Goal: Task Accomplishment & Management: Manage account settings

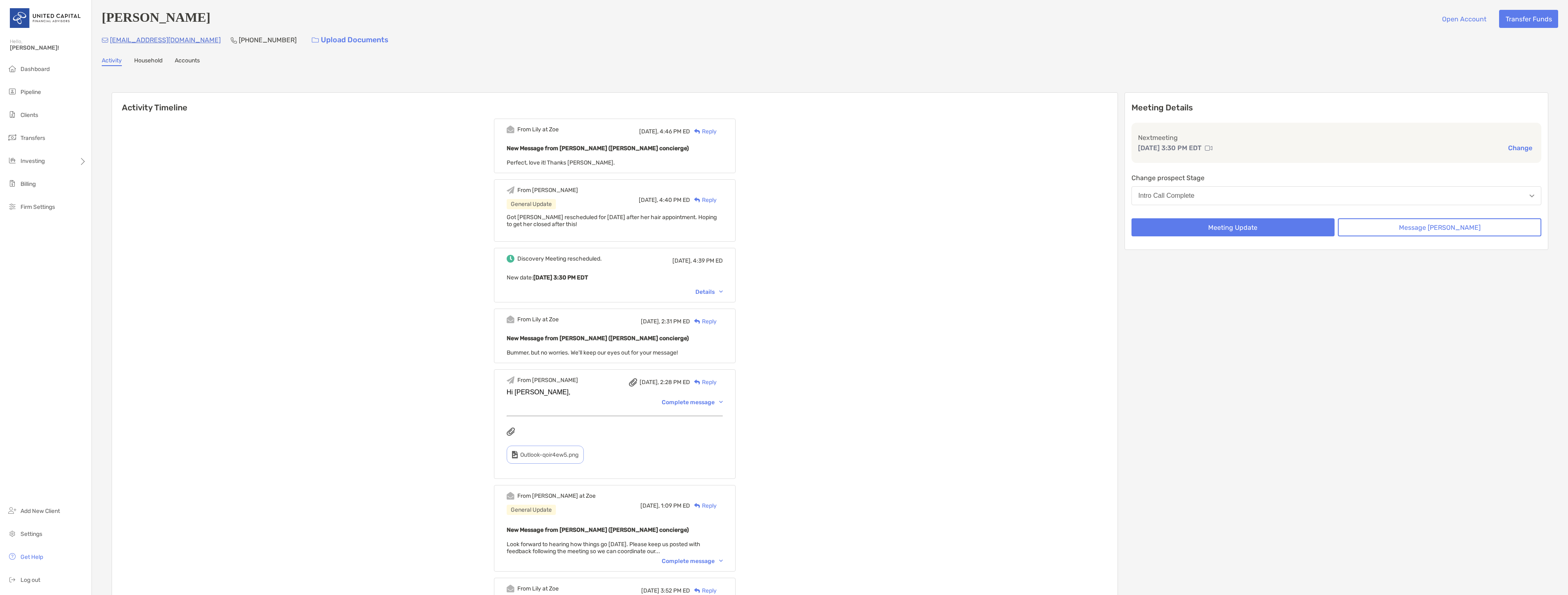
click at [51, 93] on li "Pipeline" at bounding box center [46, 92] width 91 height 16
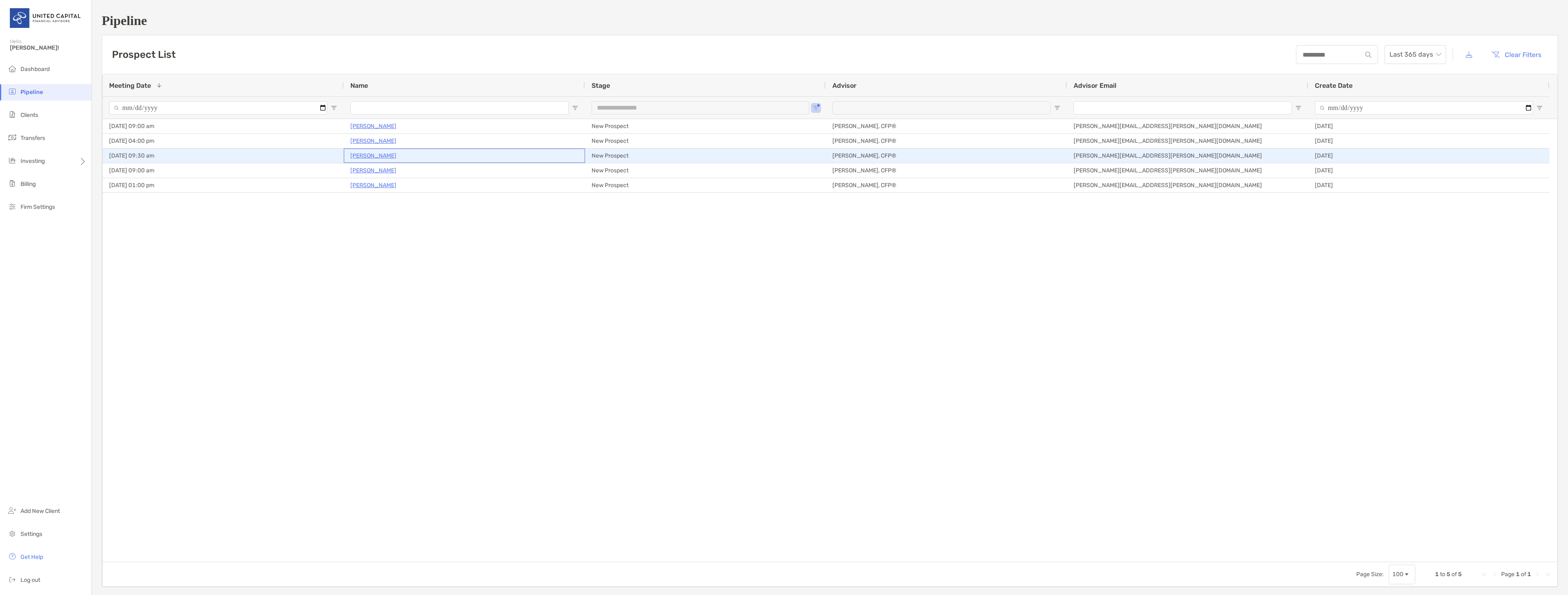
click at [382, 153] on p "Annika Sougstad" at bounding box center [373, 155] width 46 height 10
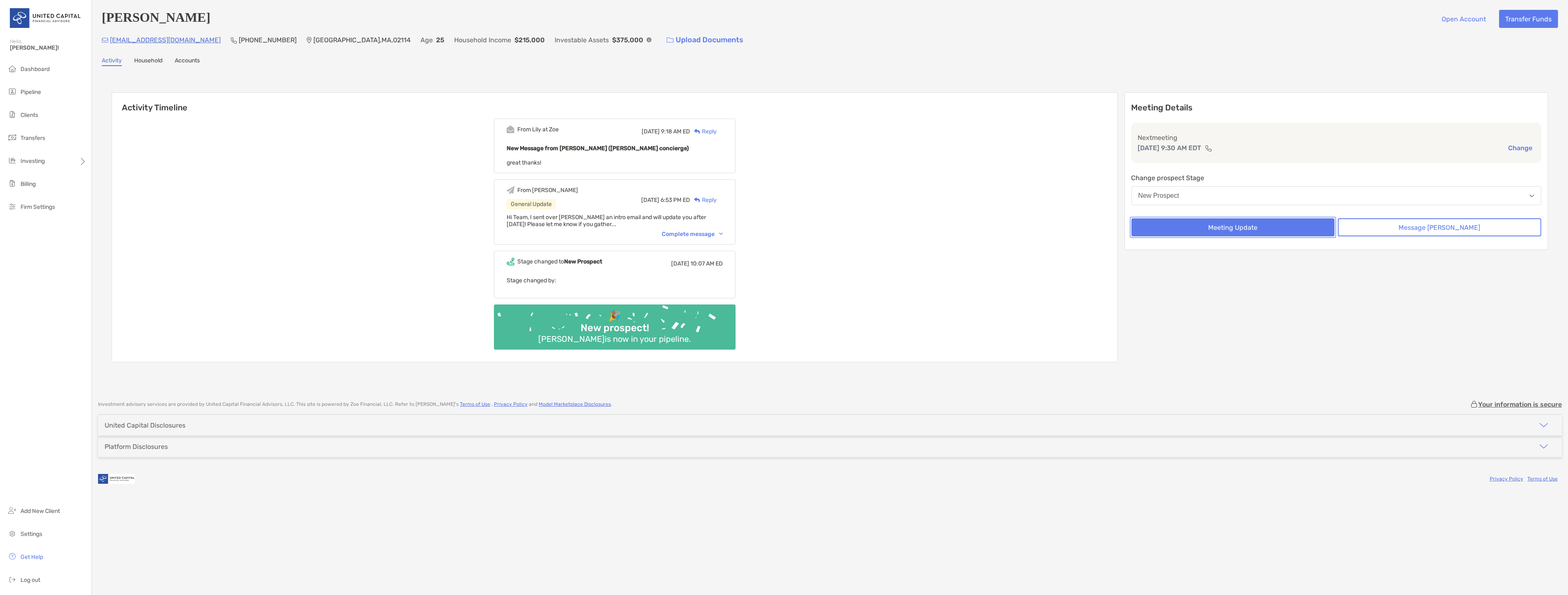
click at [1311, 226] on button "Meeting Update" at bounding box center [1233, 228] width 203 height 18
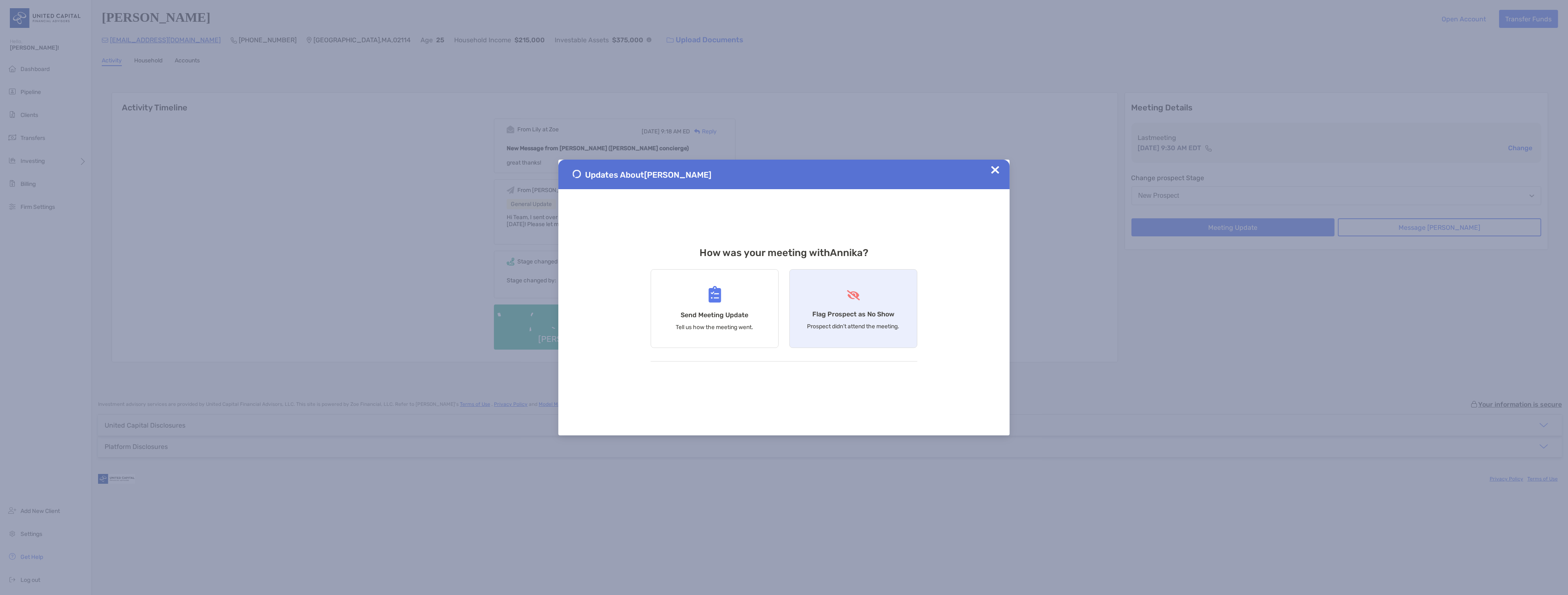
click at [838, 297] on div "Flag Prospect as No Show Prospect didn’t attend the meeting." at bounding box center [853, 308] width 128 height 79
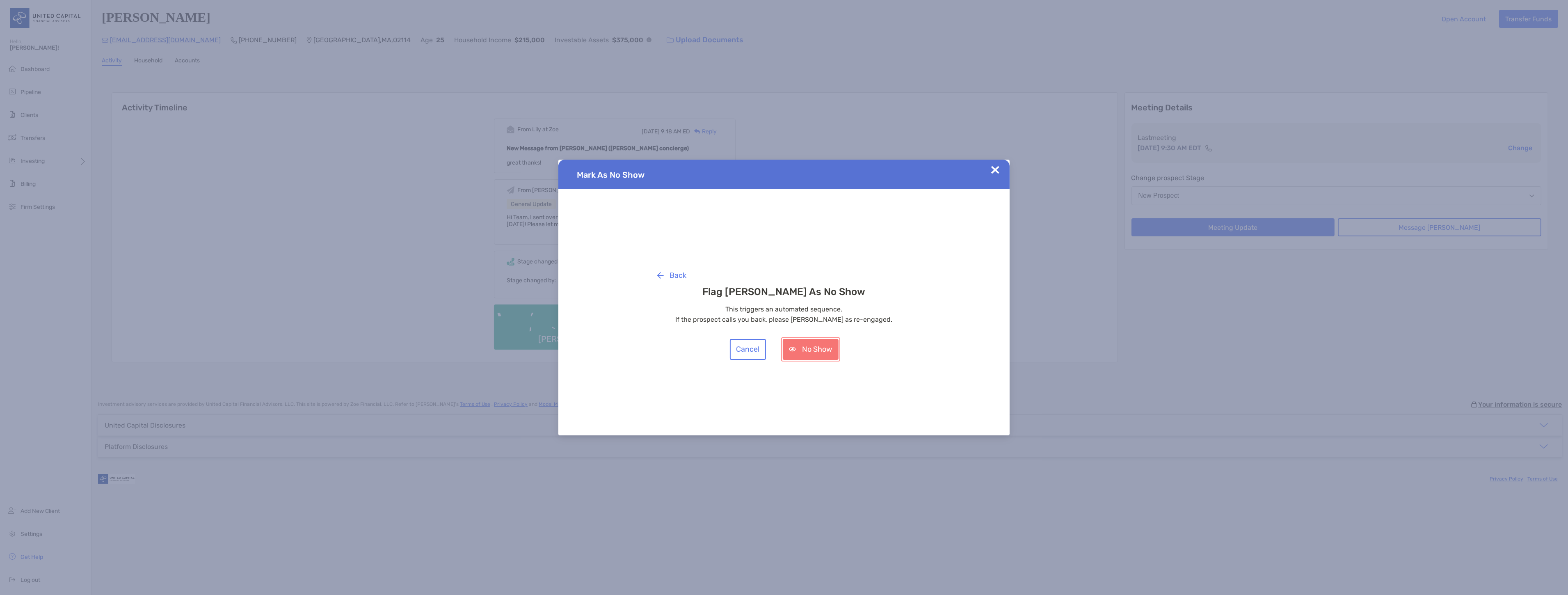
click at [824, 348] on button "No Show" at bounding box center [811, 350] width 56 height 21
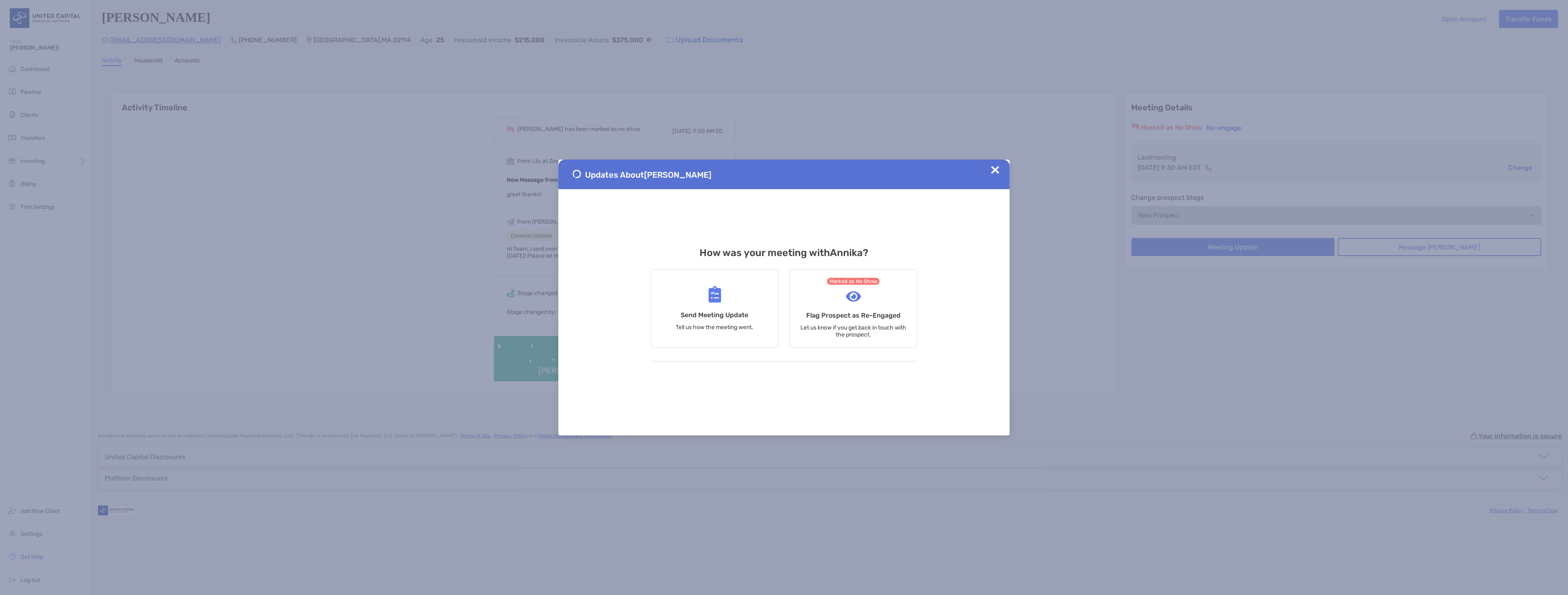
click at [998, 171] on img at bounding box center [995, 169] width 8 height 8
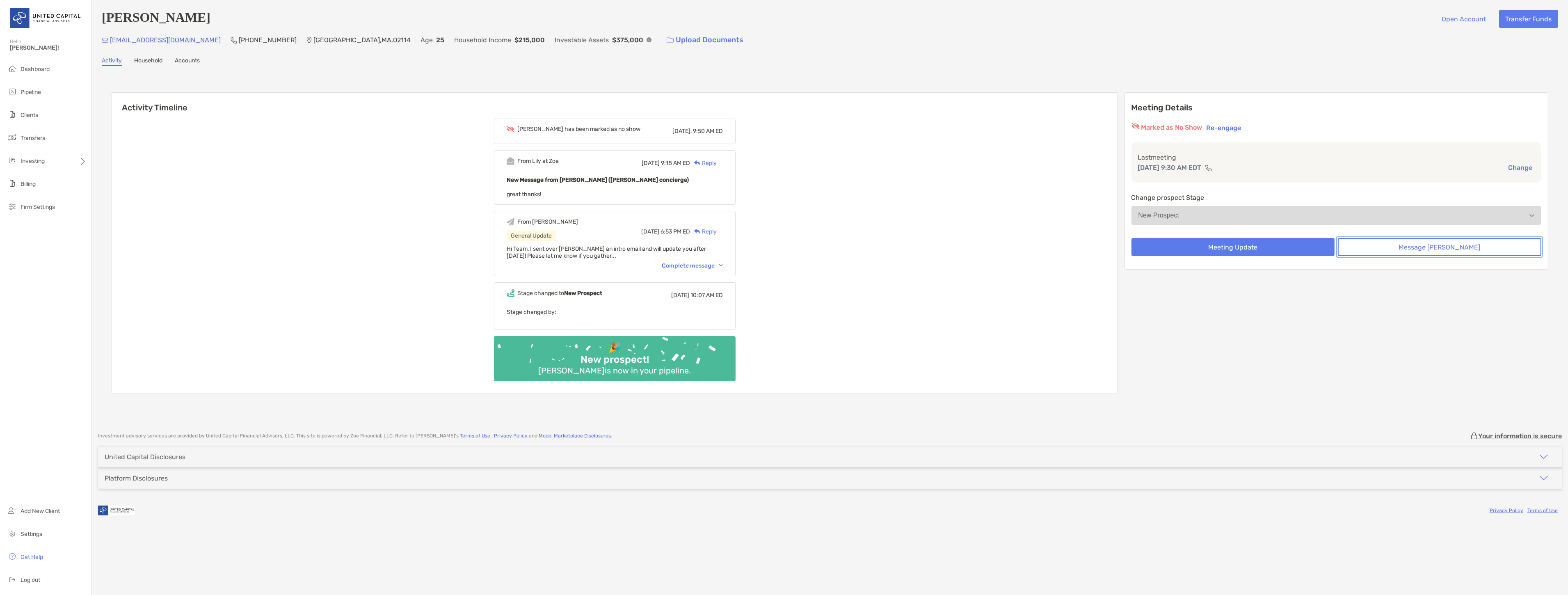
click at [1424, 252] on button "Message [PERSON_NAME]" at bounding box center [1440, 247] width 203 height 18
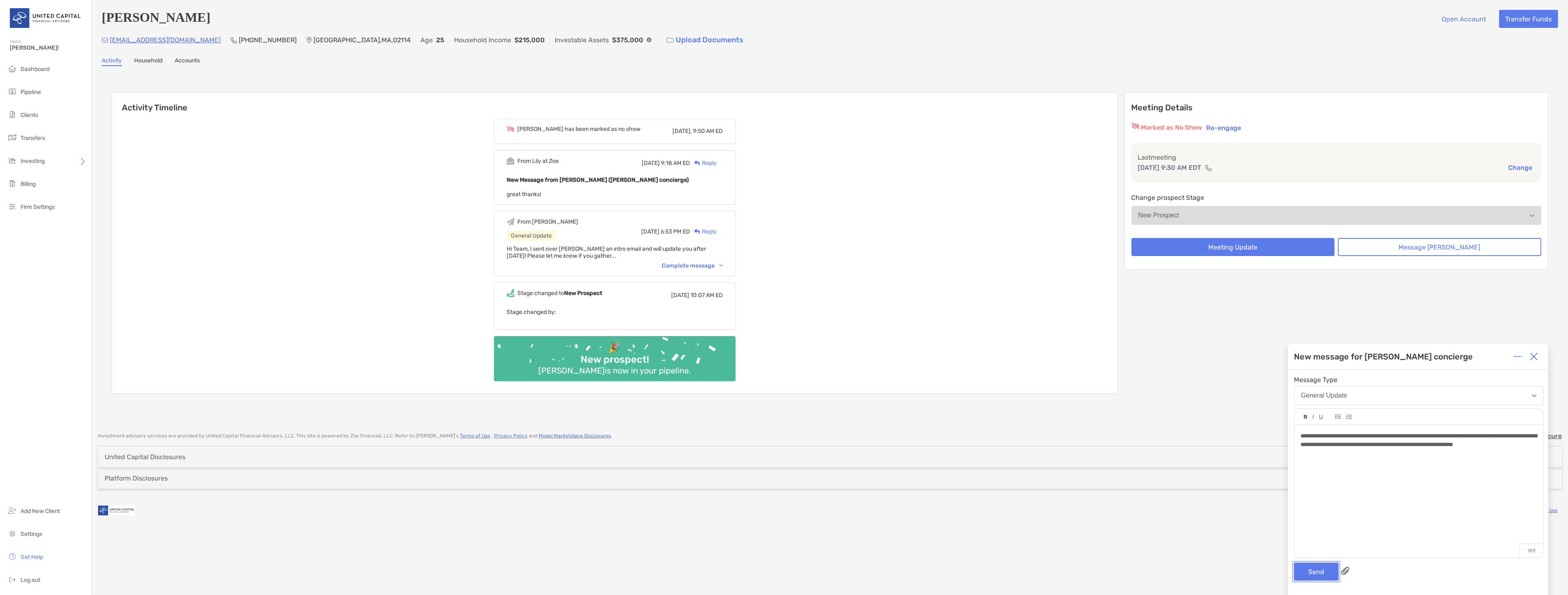
click at [1316, 567] on button "Send" at bounding box center [1316, 572] width 44 height 18
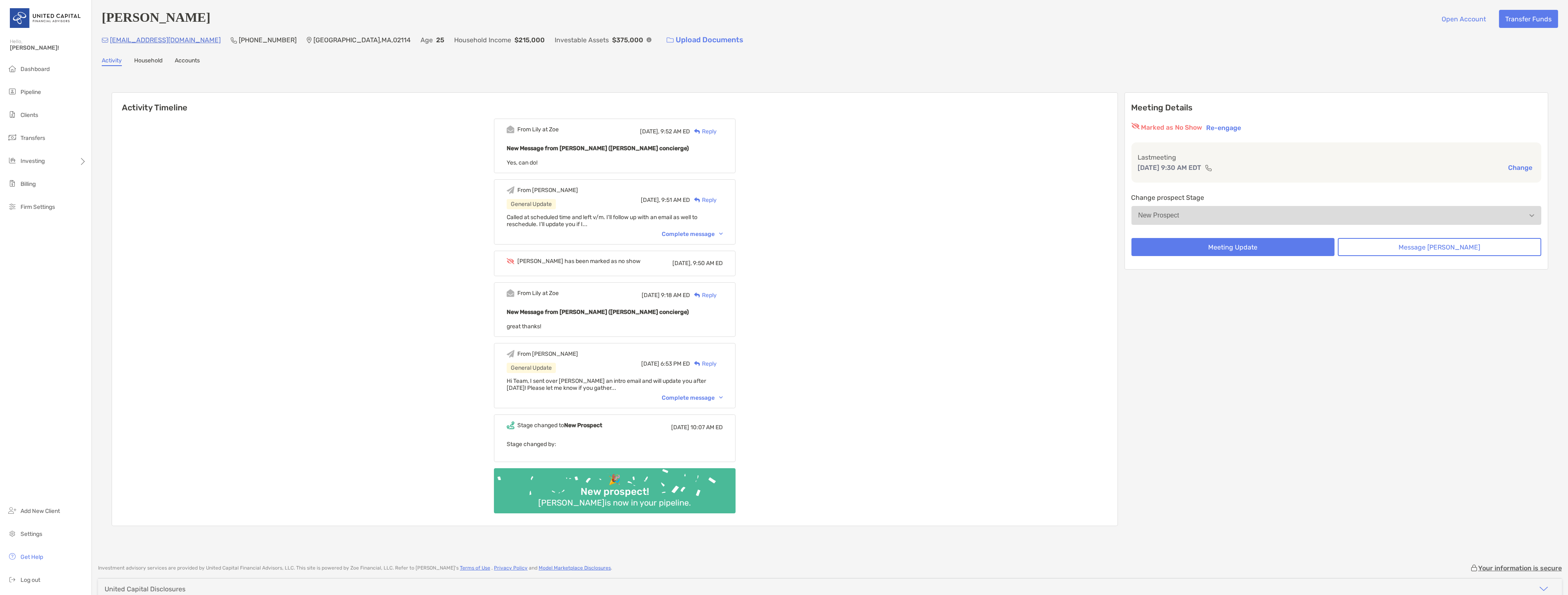
click at [197, 41] on div "annikasougstad@gmail.com (651) 746-9786 Boston , MA , 02114 Age 25 Household In…" at bounding box center [830, 40] width 1457 height 18
click at [1515, 166] on button "Change" at bounding box center [1521, 167] width 29 height 9
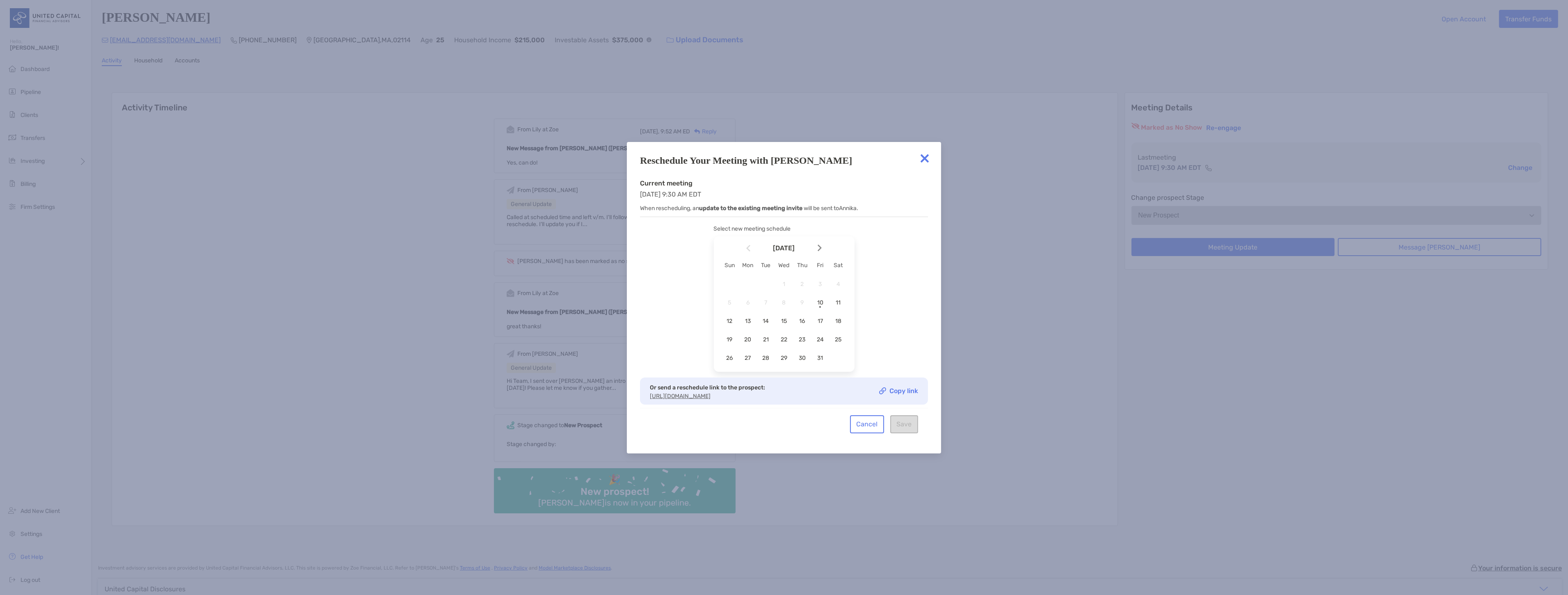
click at [891, 392] on link "Copy link" at bounding box center [898, 390] width 39 height 7
click at [922, 153] on img at bounding box center [925, 158] width 16 height 16
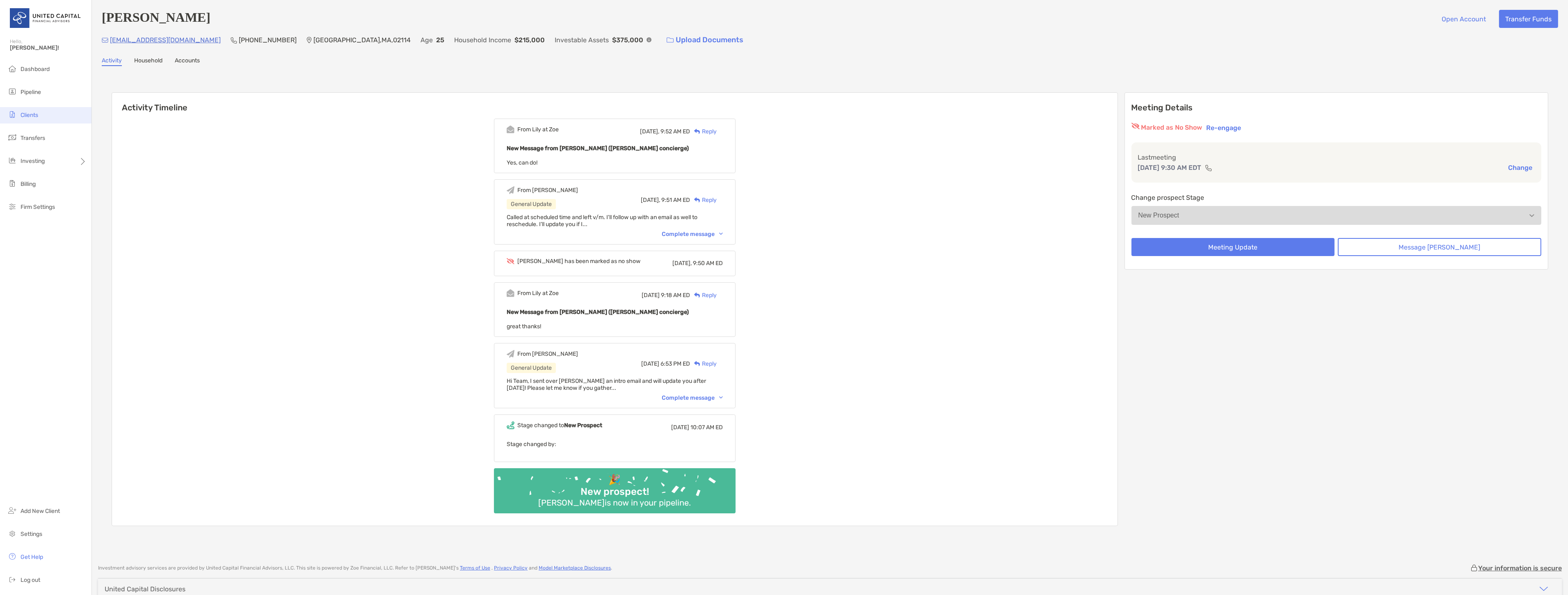
click at [37, 111] on span "Clients" at bounding box center [29, 114] width 18 height 7
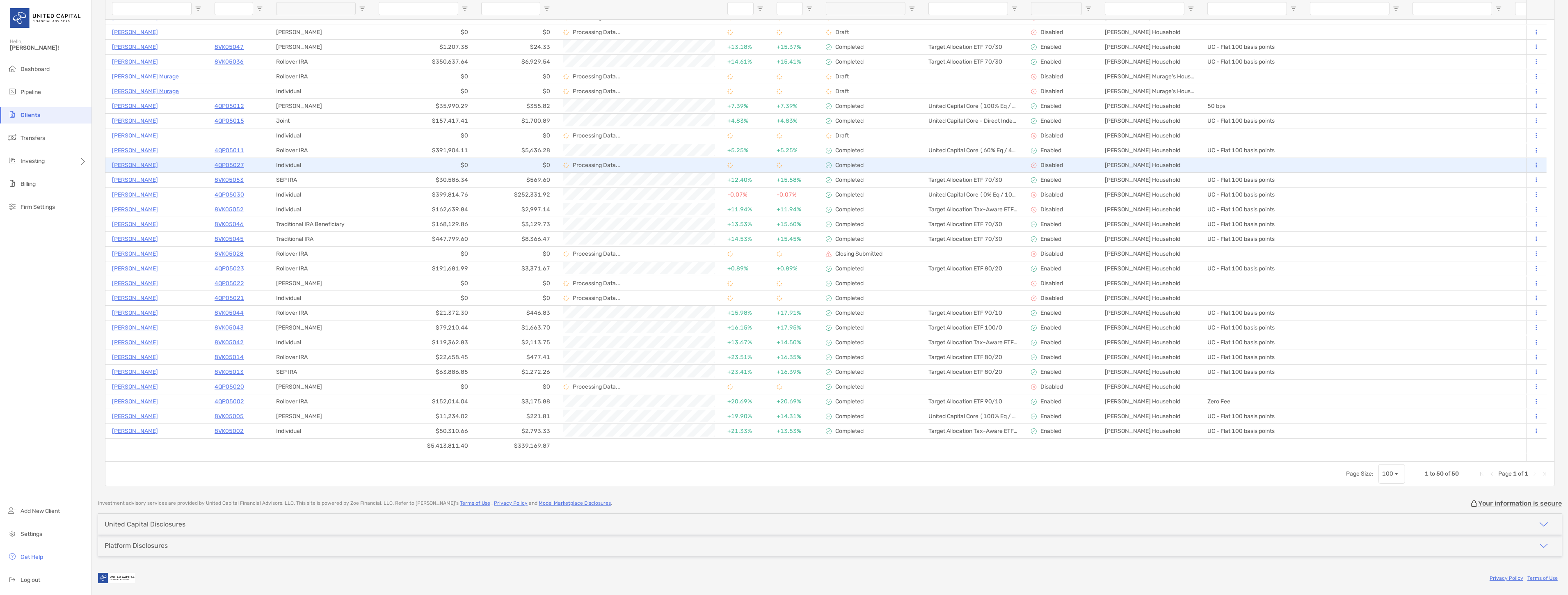
click at [133, 163] on p "[PERSON_NAME]" at bounding box center [135, 165] width 46 height 10
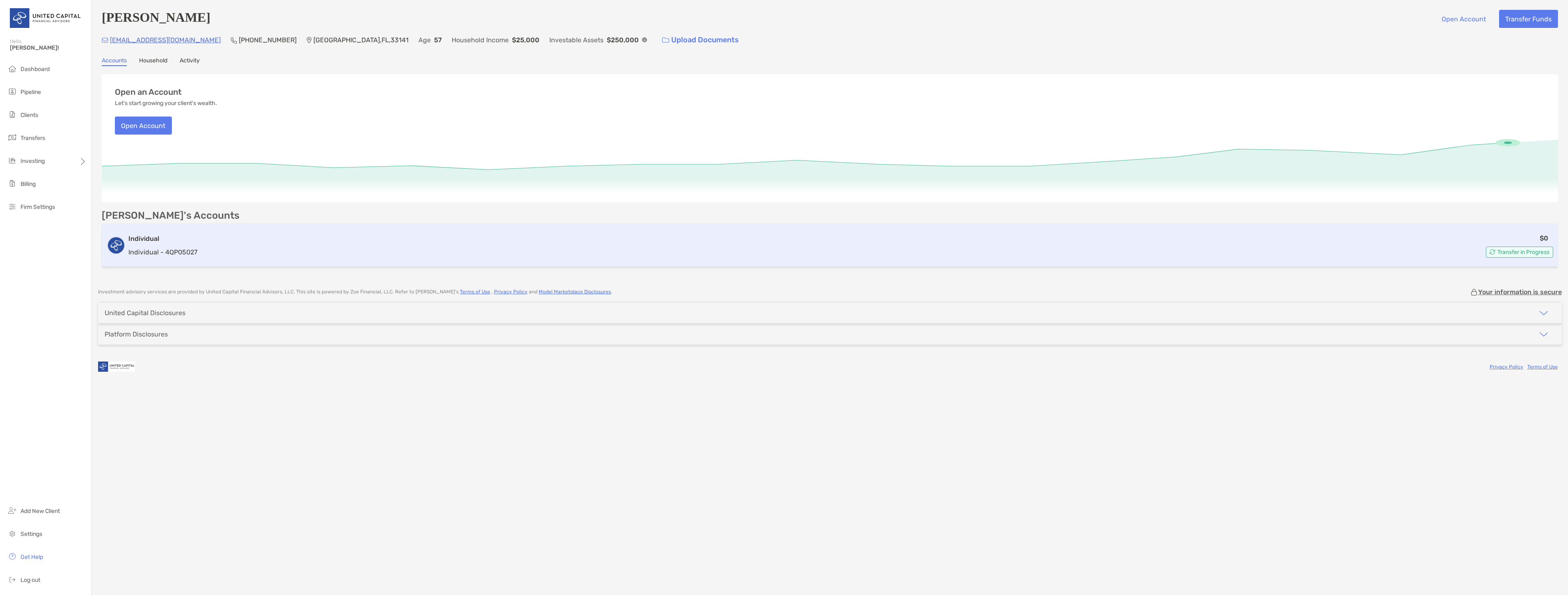
click at [573, 236] on div "$0 Transfer in Progress" at bounding box center [877, 245] width 1353 height 24
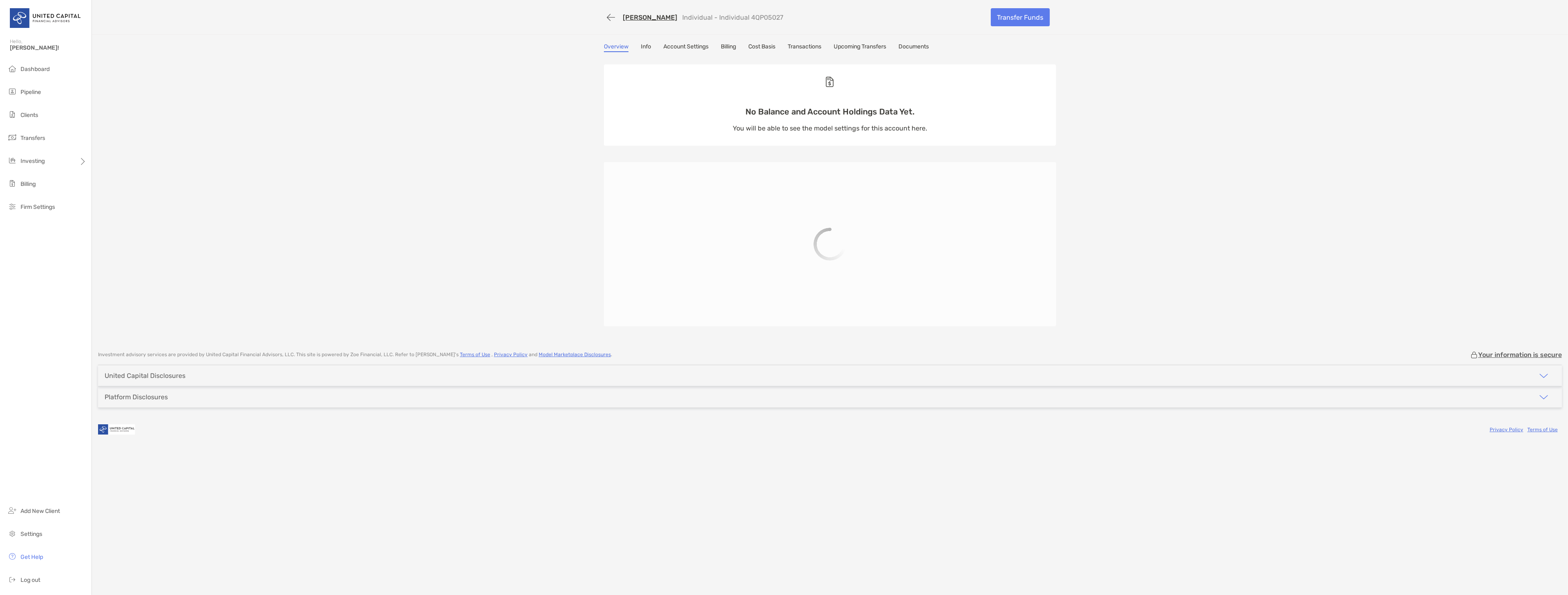
click at [906, 46] on link "Documents" at bounding box center [914, 48] width 30 height 9
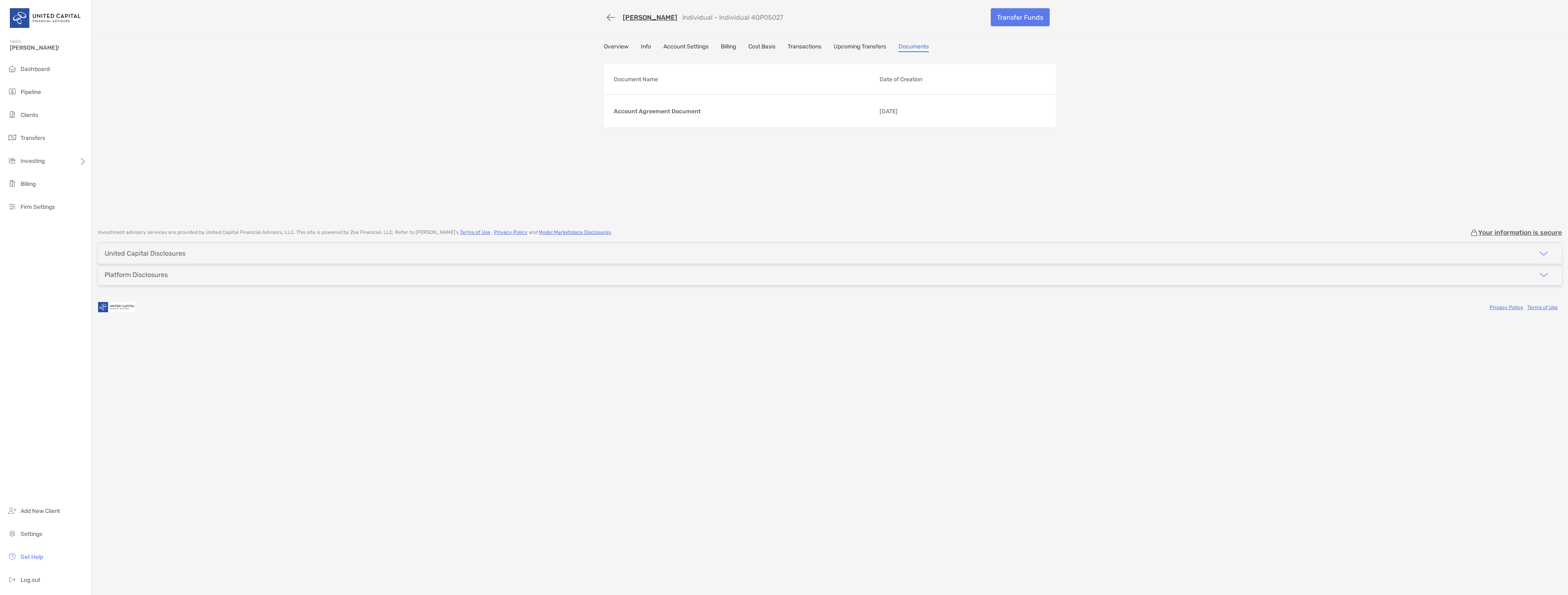
click at [891, 74] on p "Date of Creation" at bounding box center [966, 79] width 173 height 10
click at [612, 15] on button "button" at bounding box center [611, 17] width 14 height 15
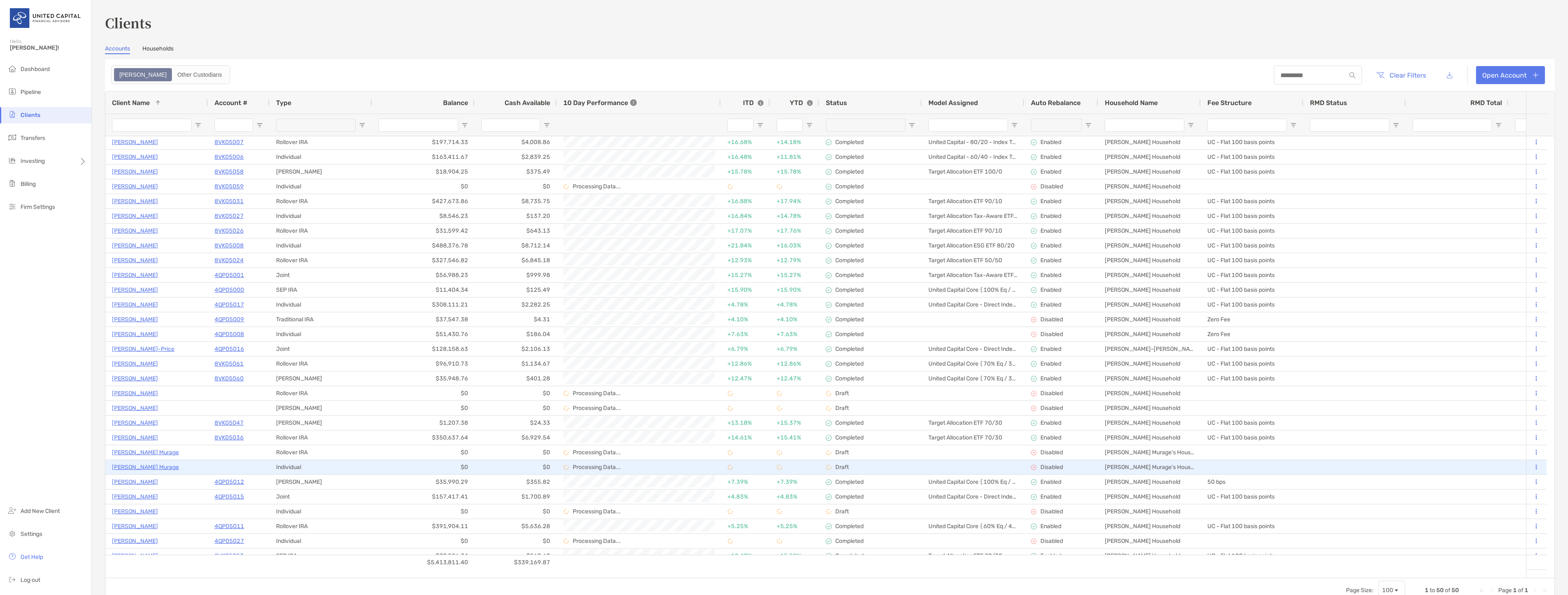
scroll to position [46, 0]
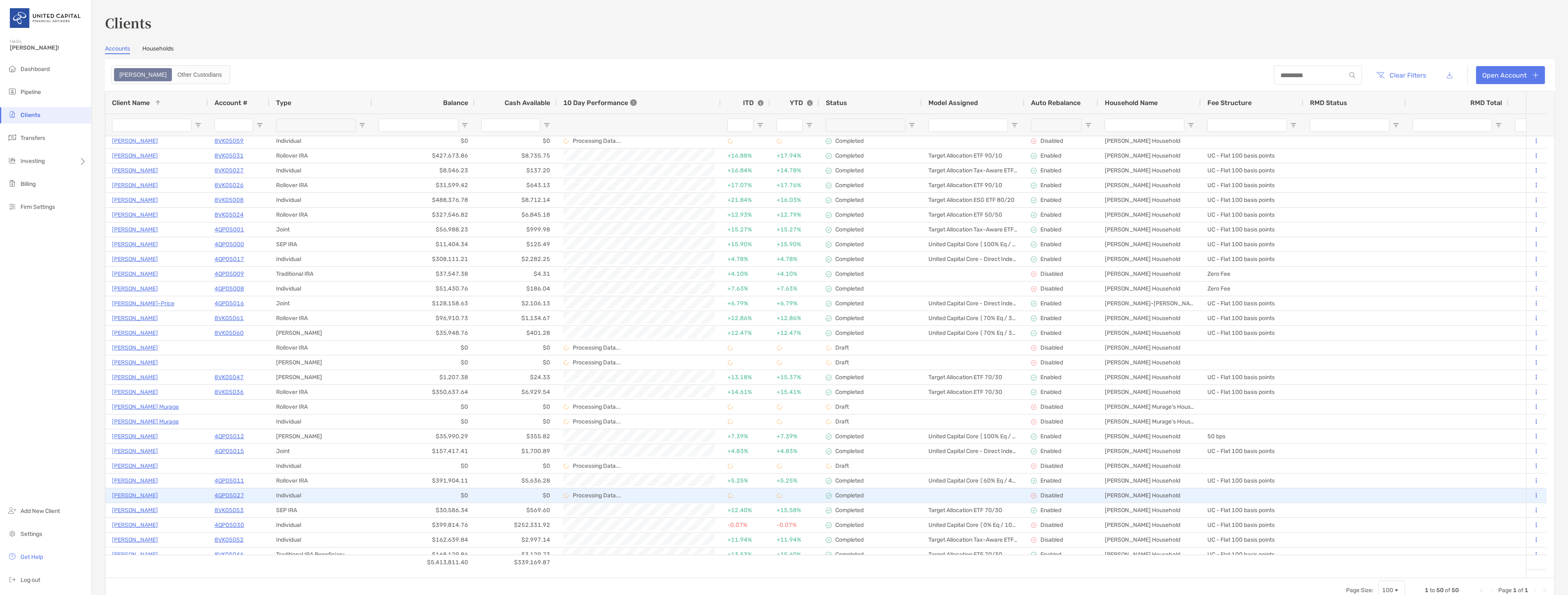
click at [136, 493] on p "[PERSON_NAME]" at bounding box center [135, 495] width 46 height 10
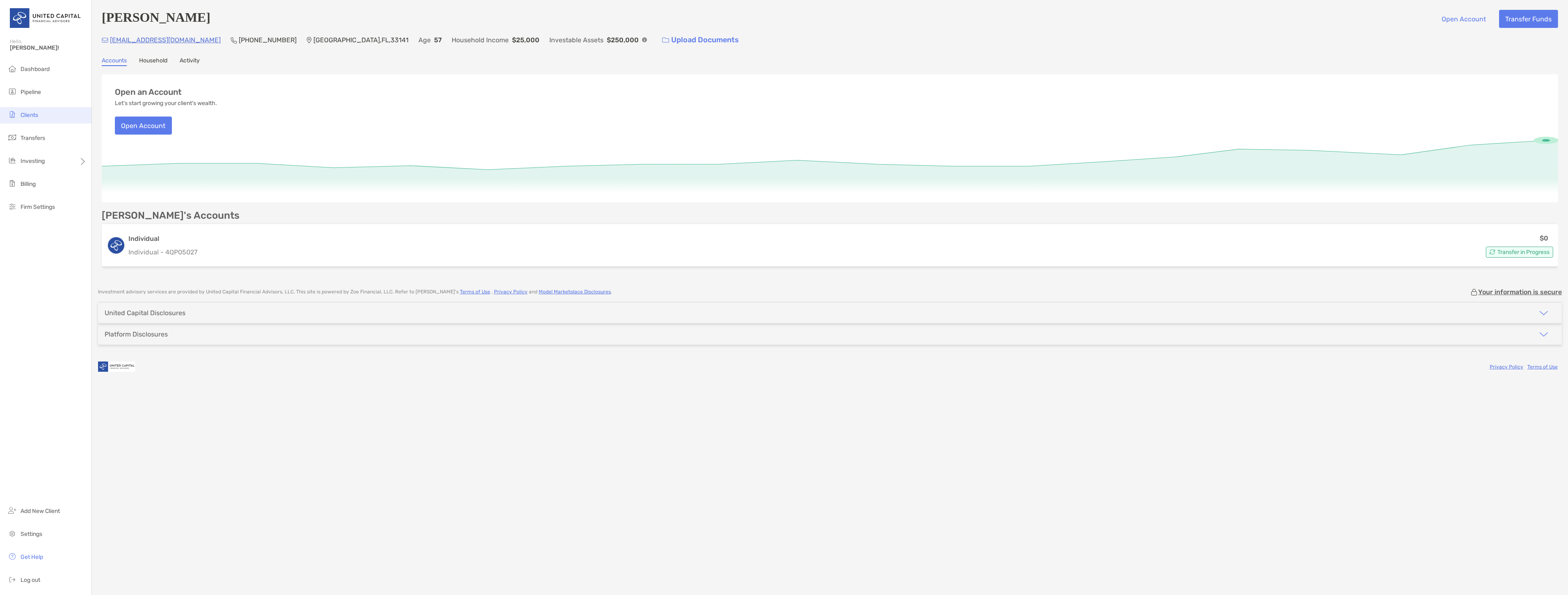
click at [57, 108] on li "Clients" at bounding box center [46, 115] width 91 height 16
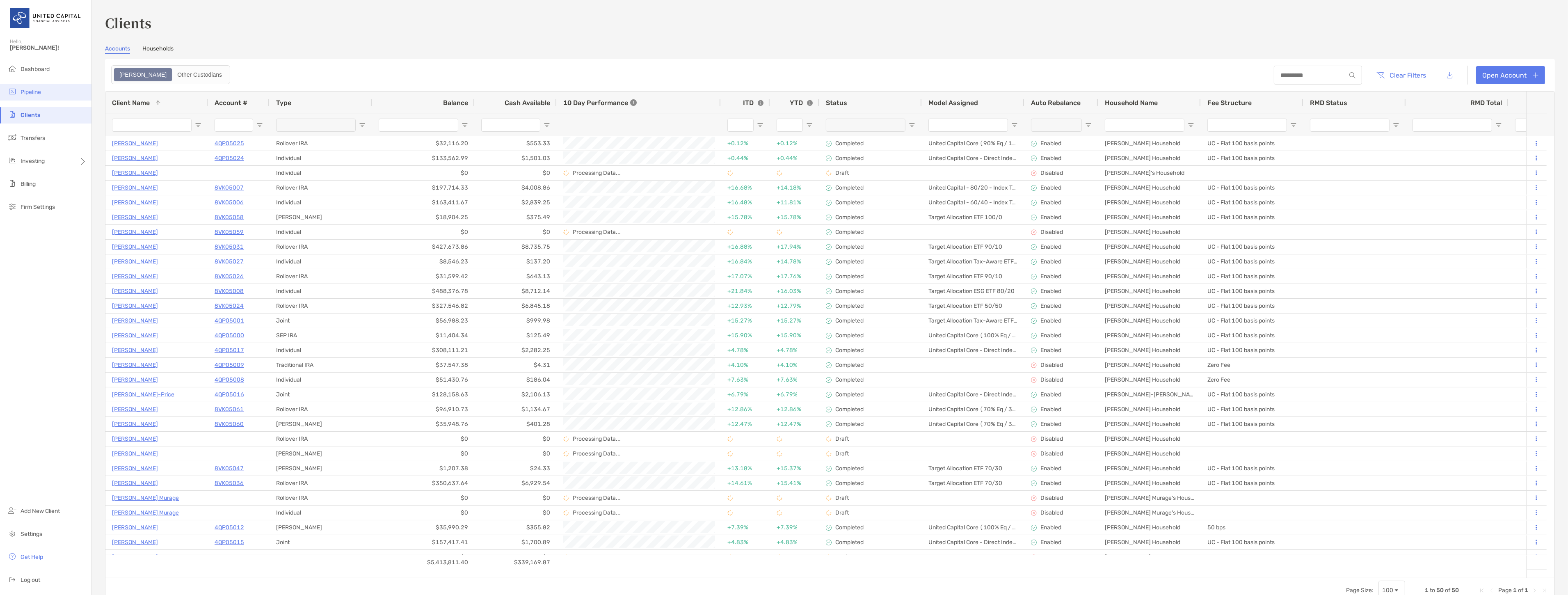
click at [47, 91] on li "Pipeline" at bounding box center [46, 92] width 91 height 16
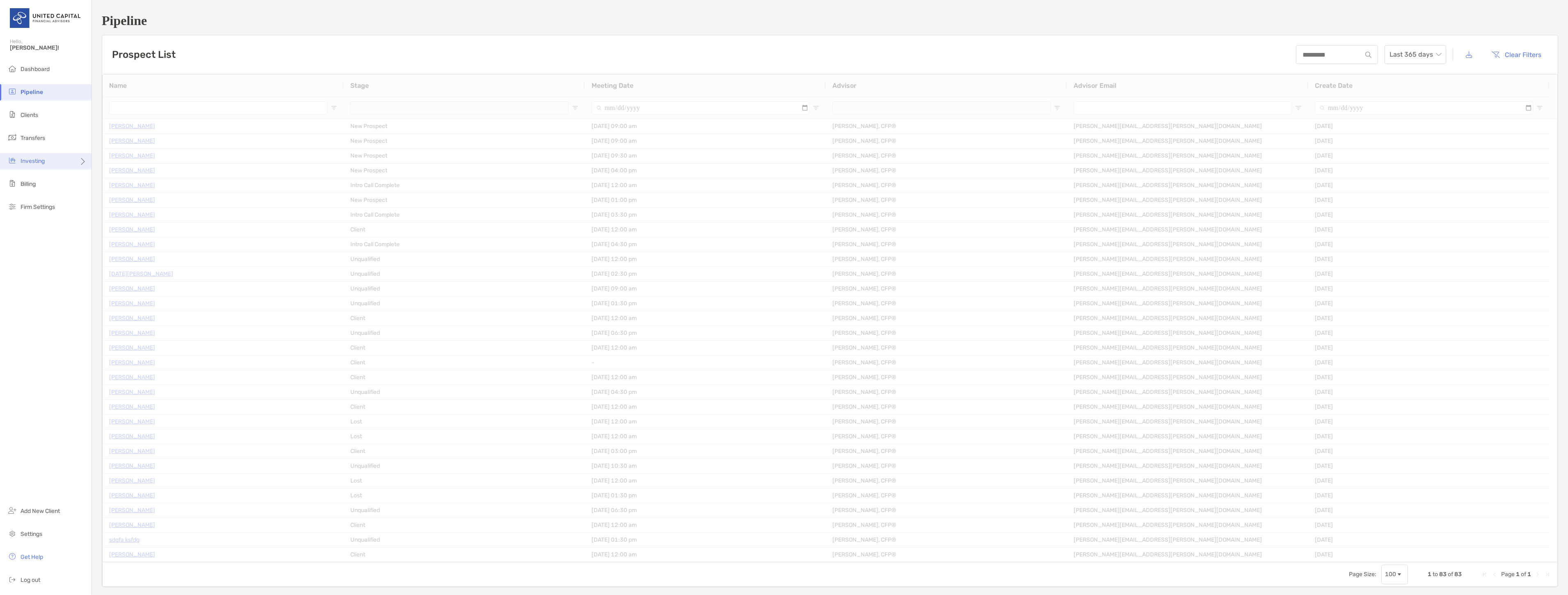
type input "**********"
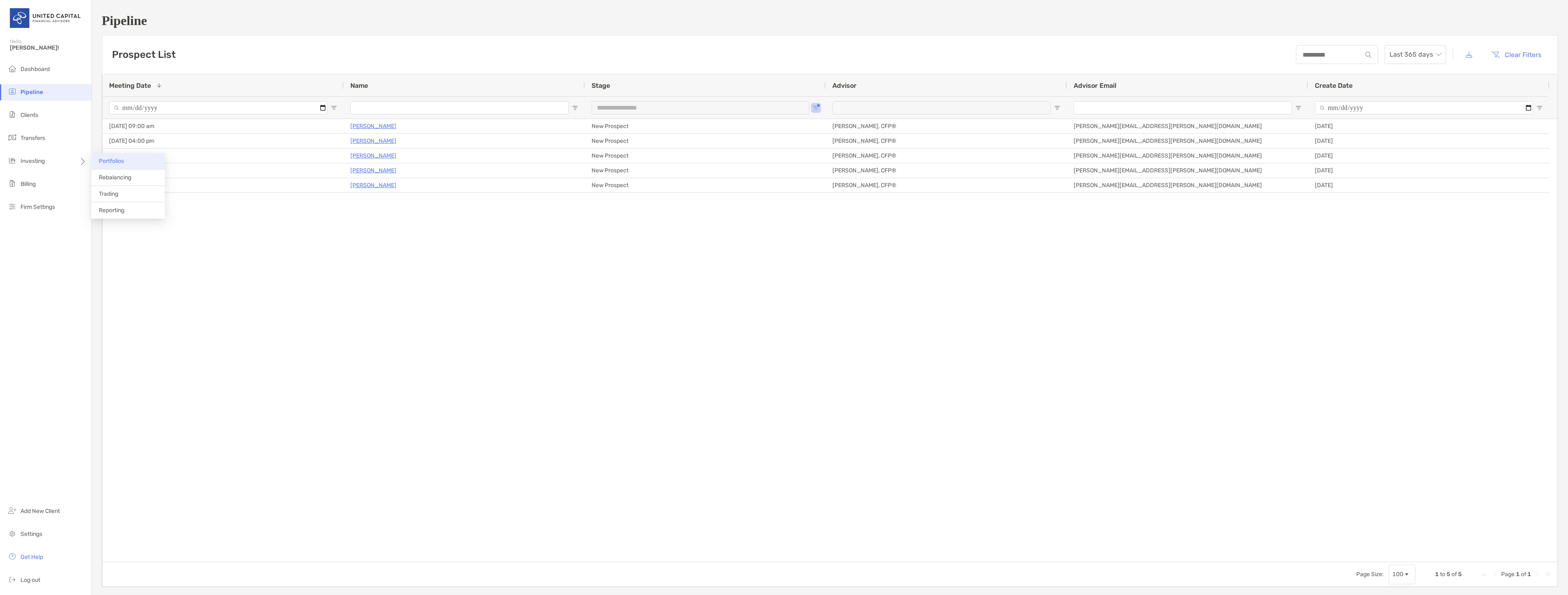
click at [118, 164] on span "Portfolios" at bounding box center [111, 161] width 25 height 7
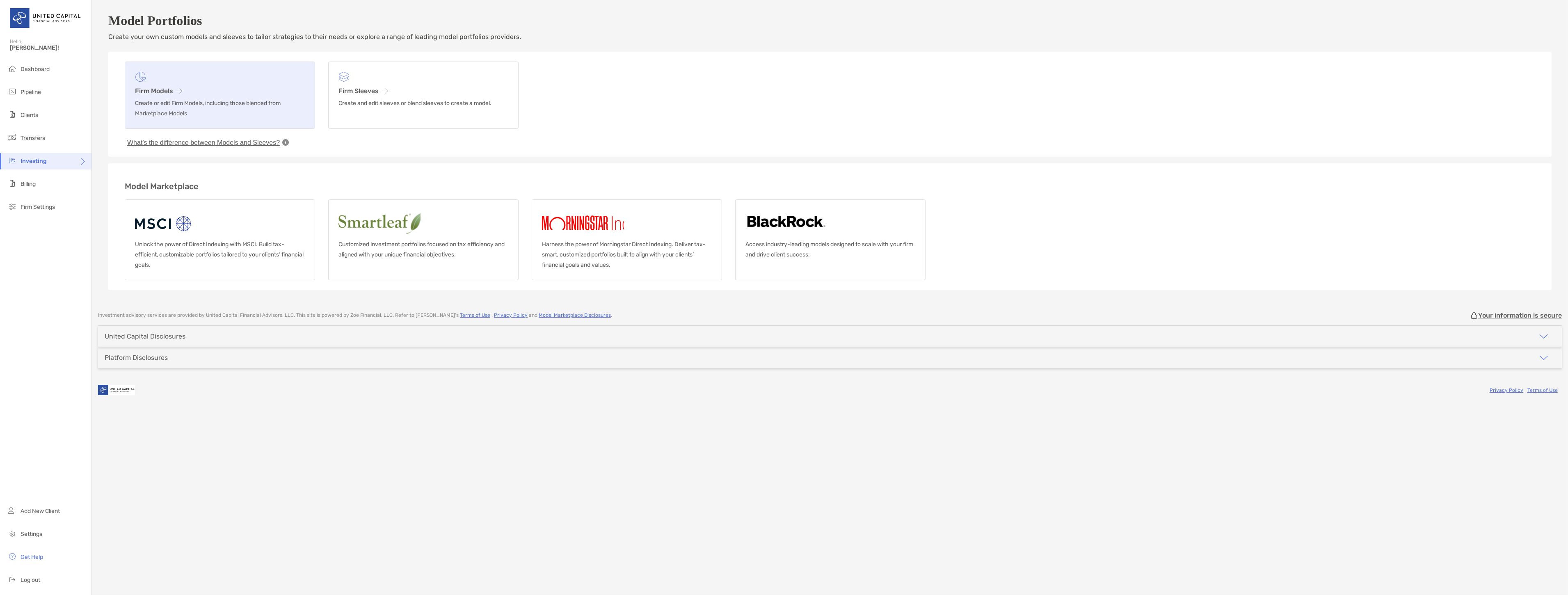
click at [188, 95] on h3 "Firm Models" at bounding box center [220, 91] width 170 height 8
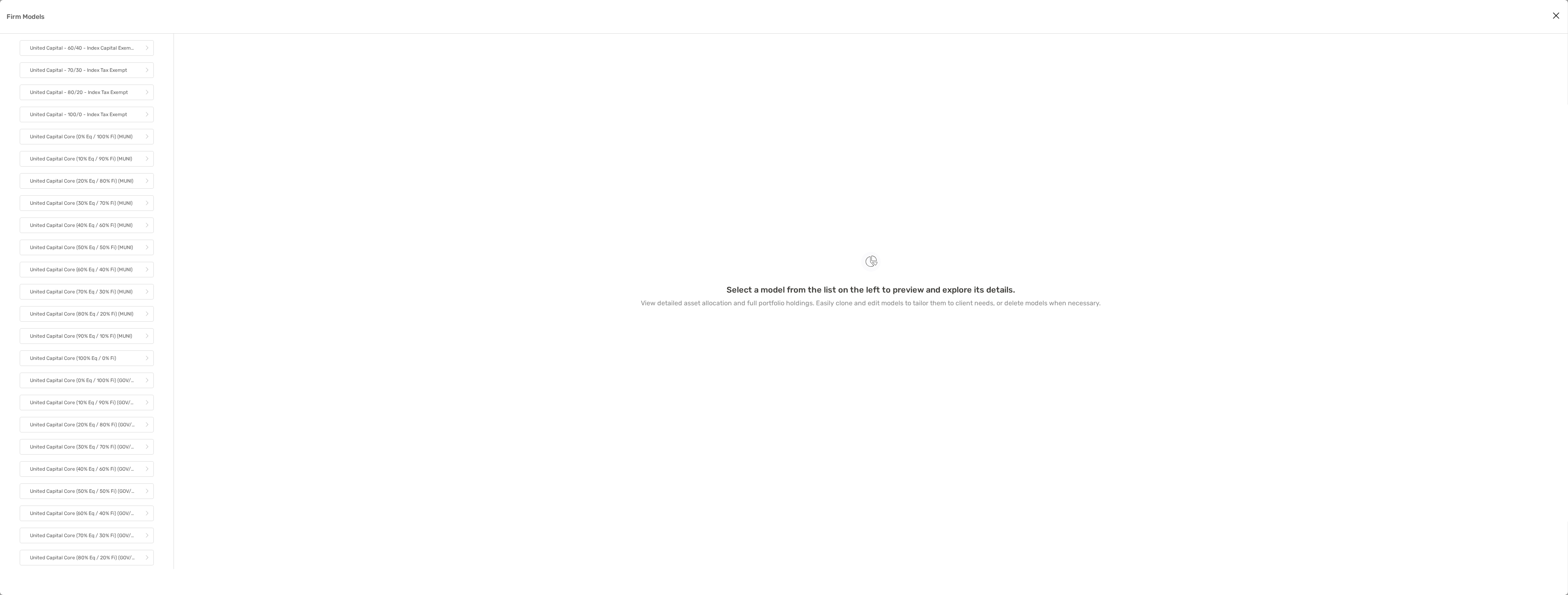
scroll to position [182, 0]
click at [88, 530] on p "United Capital Core (70% Eq / 30% Fi) (GOV/CORP)" at bounding box center [82, 535] width 105 height 10
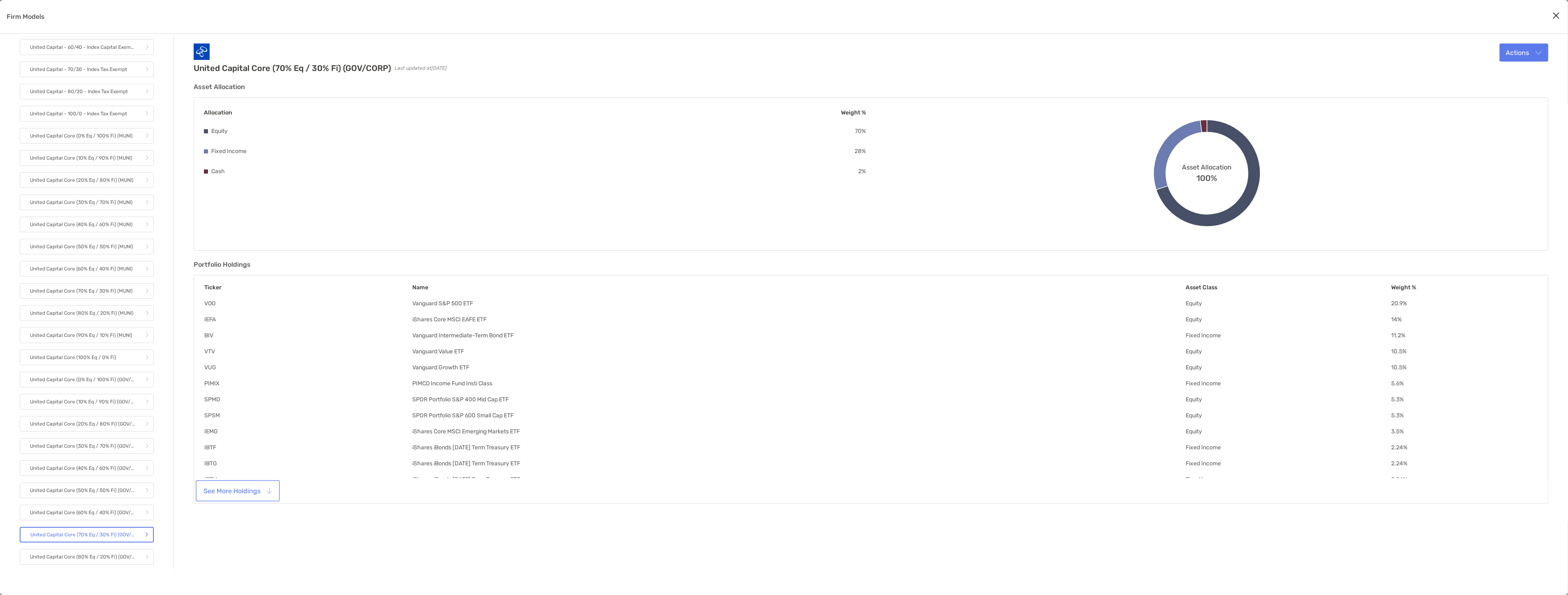
click at [248, 489] on button "See More Holdings" at bounding box center [237, 491] width 81 height 18
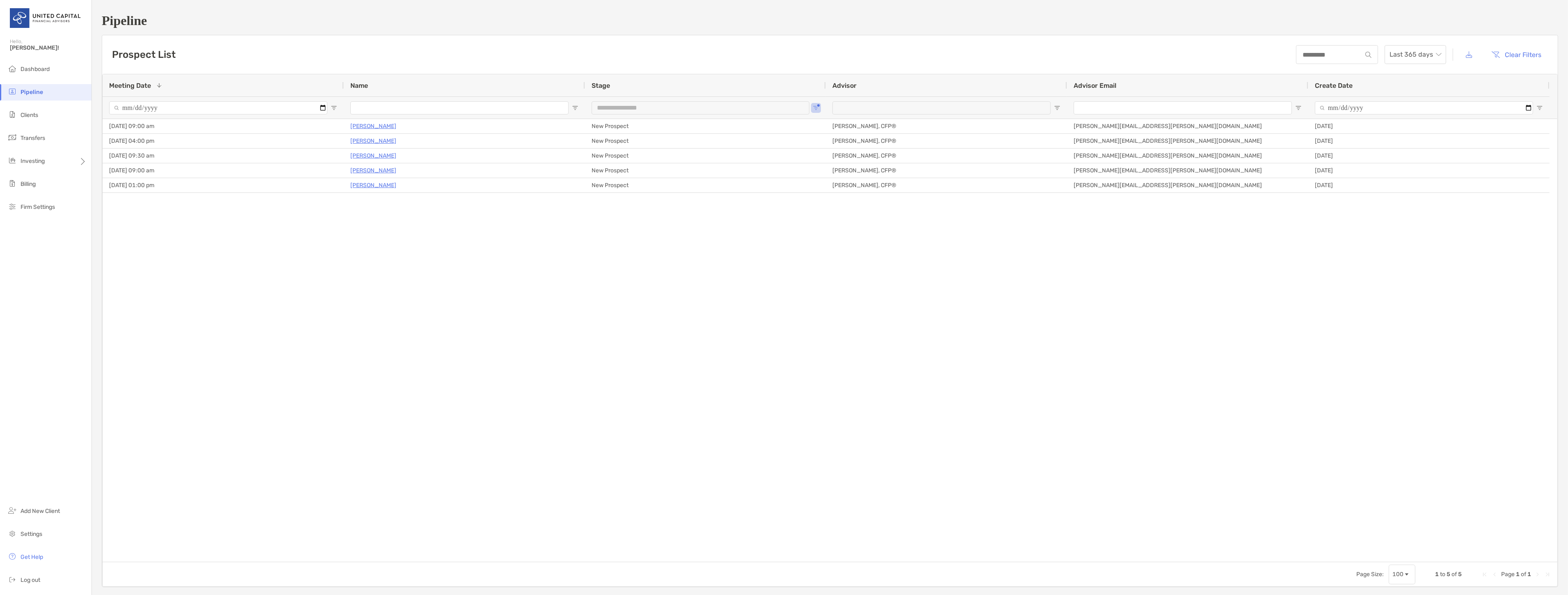
click at [46, 105] on ul "Dashboard Pipeline Clients Transfers Investing Billing Firm Settings" at bounding box center [46, 141] width 91 height 161
click at [46, 112] on li "Clients" at bounding box center [46, 115] width 91 height 16
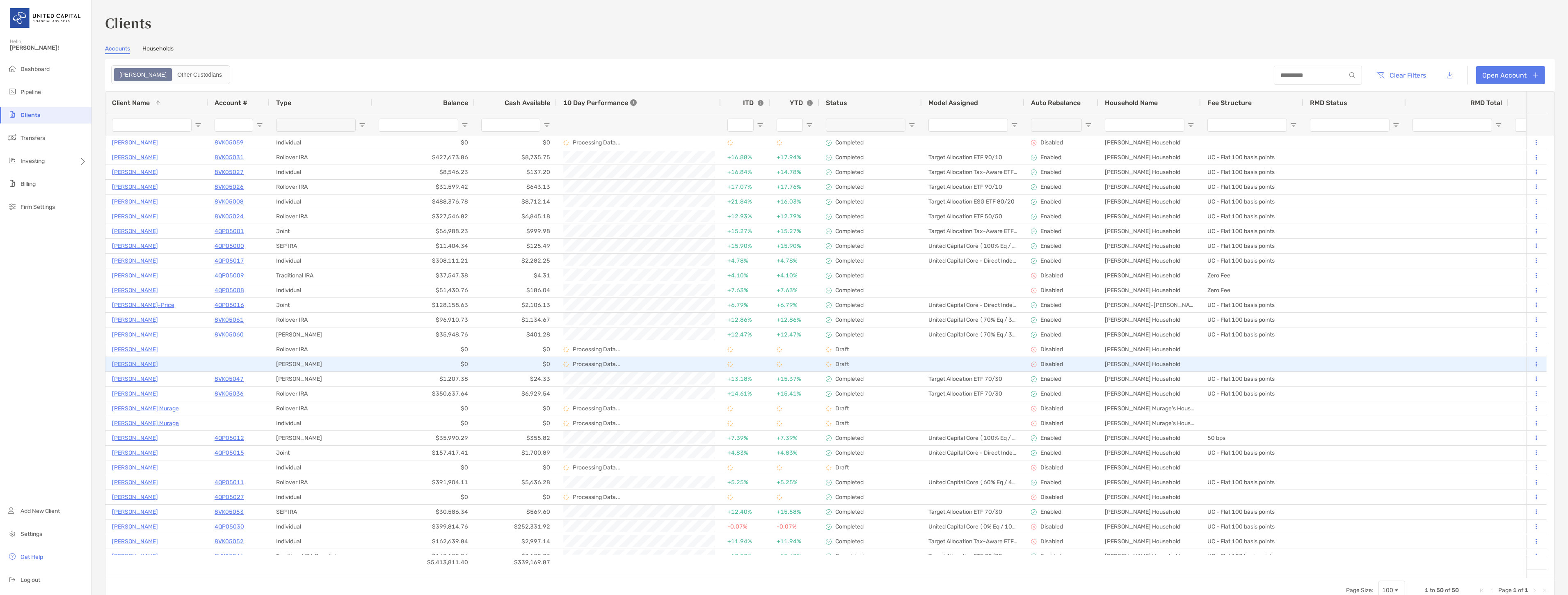
scroll to position [91, 0]
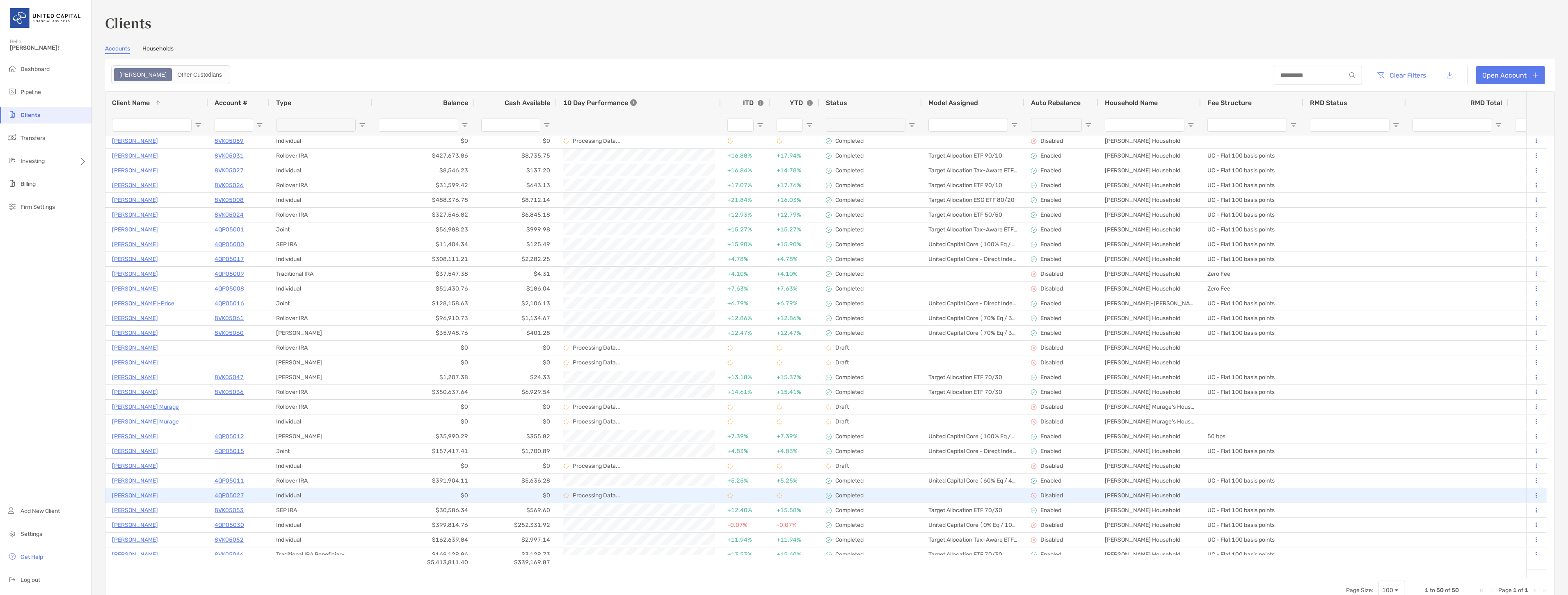
click at [129, 493] on p "[PERSON_NAME]" at bounding box center [135, 495] width 46 height 10
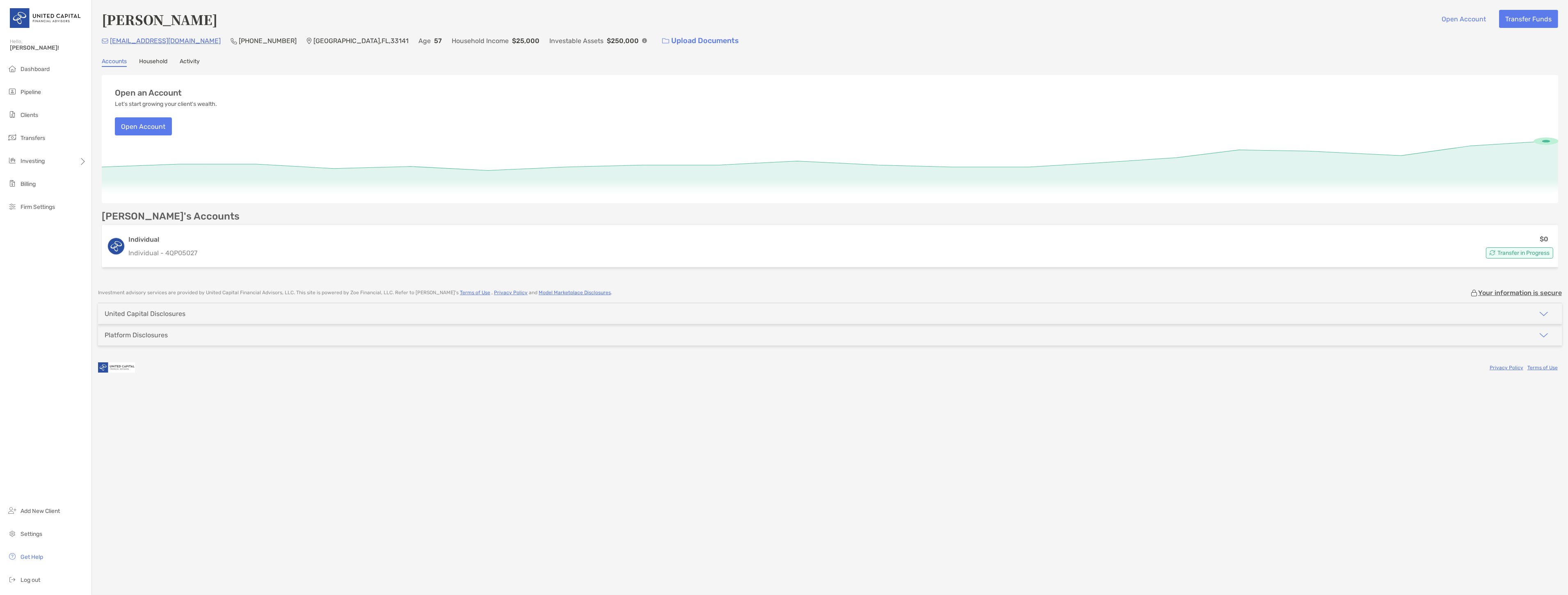
click at [178, 60] on div "Accounts Household Activity" at bounding box center [830, 62] width 1457 height 9
click at [188, 60] on link "Activity" at bounding box center [189, 62] width 20 height 9
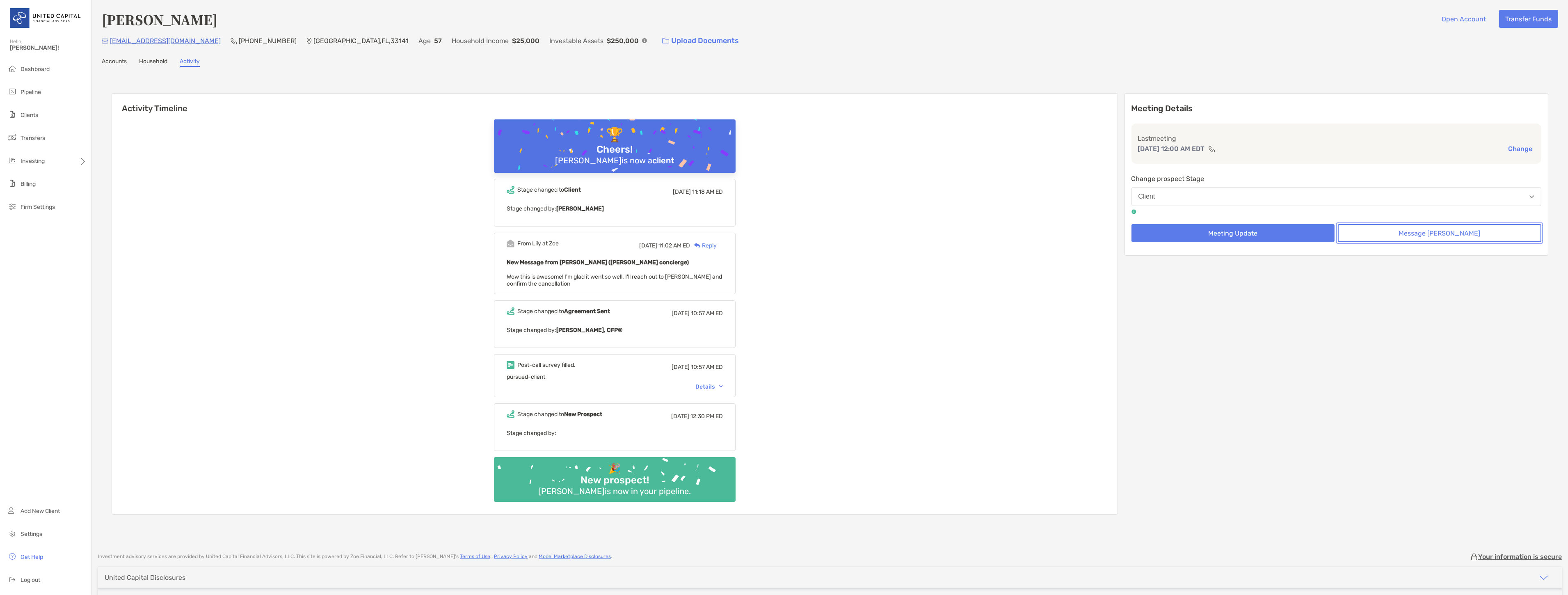
click at [1505, 240] on button "Message [PERSON_NAME]" at bounding box center [1440, 233] width 203 height 18
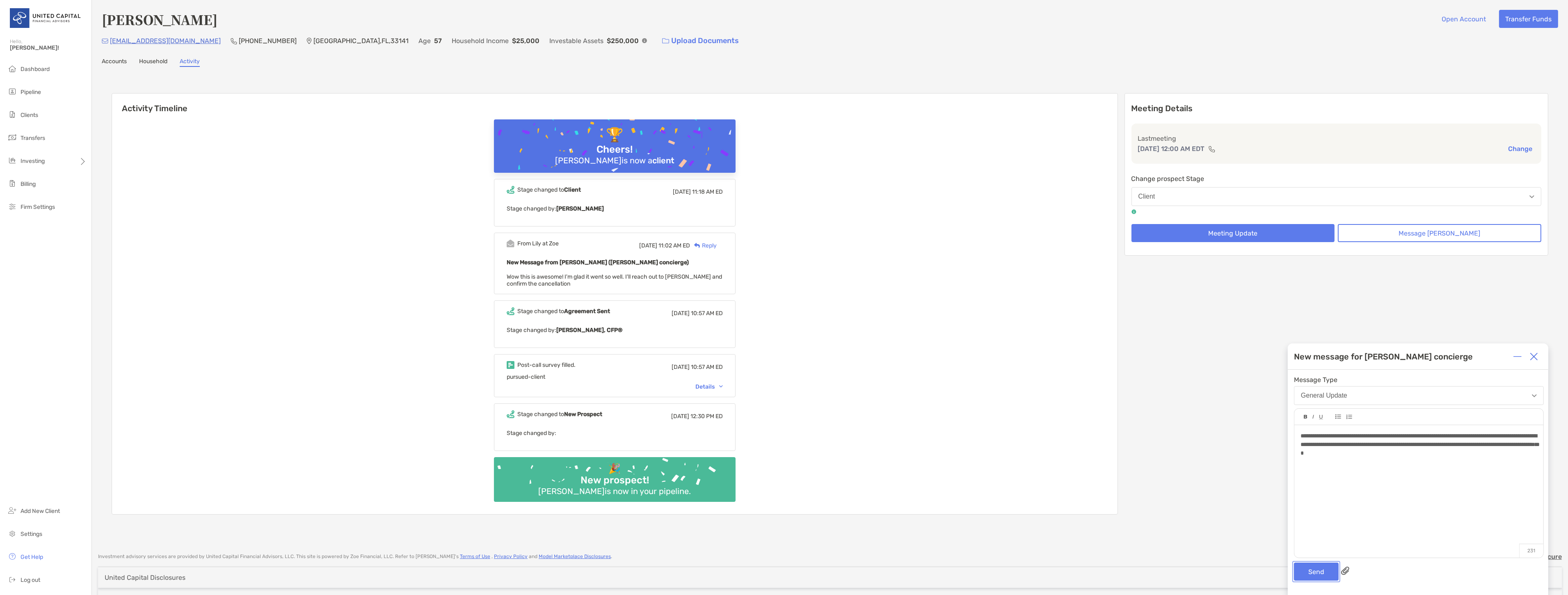
click at [1313, 574] on button "Send" at bounding box center [1316, 572] width 44 height 18
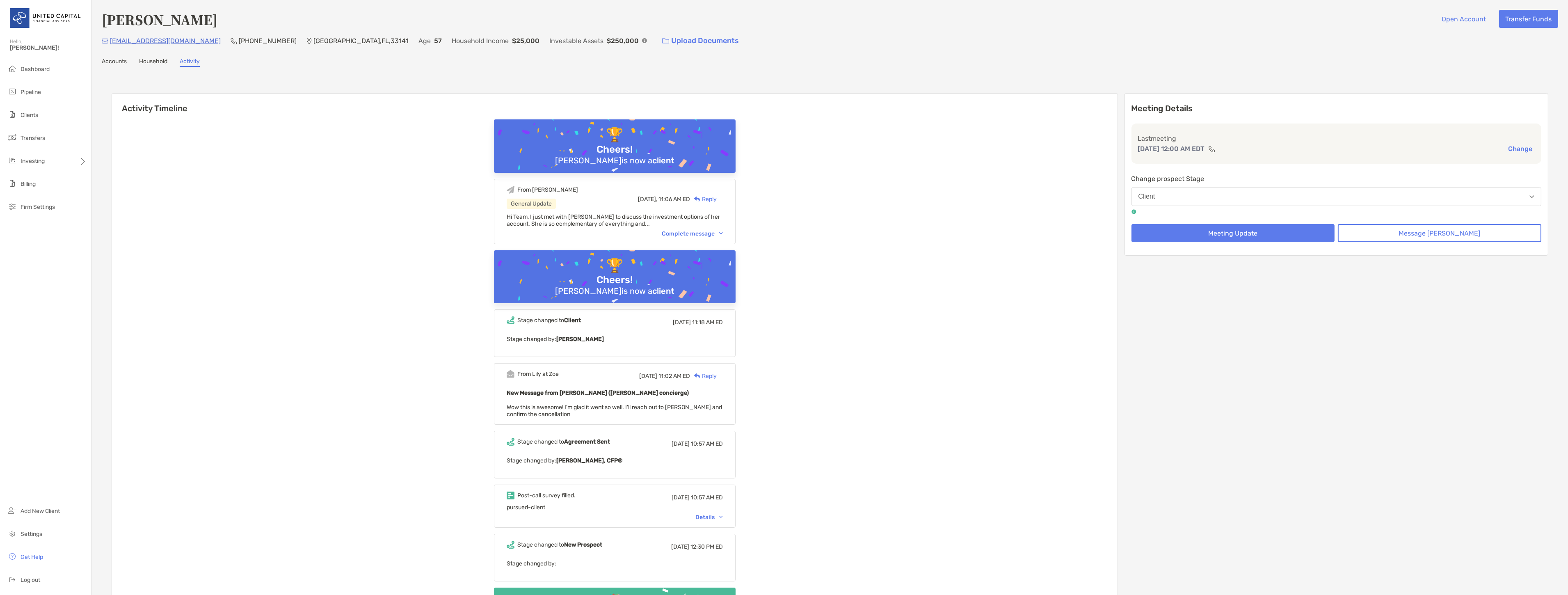
click at [712, 234] on div "Complete message" at bounding box center [692, 233] width 61 height 7
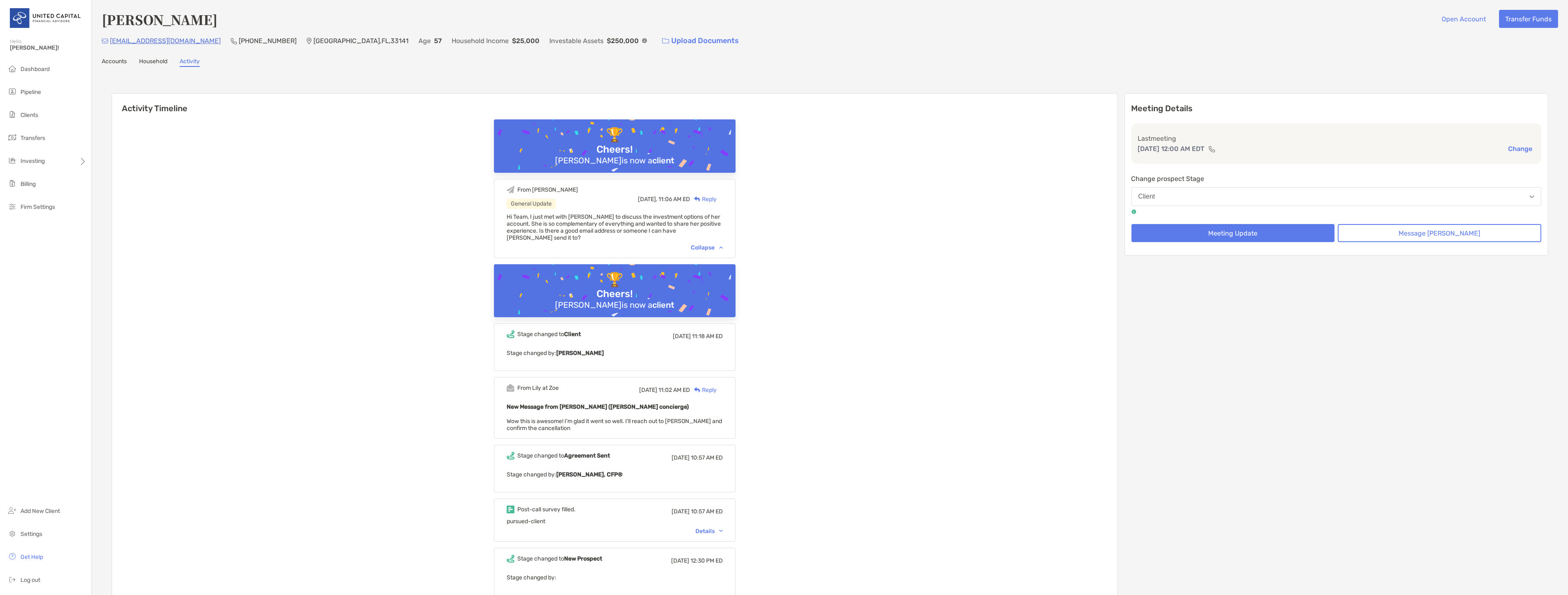
click at [44, 124] on ul "Dashboard Pipeline Clients Transfers Investing Billing Firm Settings" at bounding box center [46, 141] width 91 height 161
click at [49, 115] on li "Clients" at bounding box center [46, 115] width 91 height 16
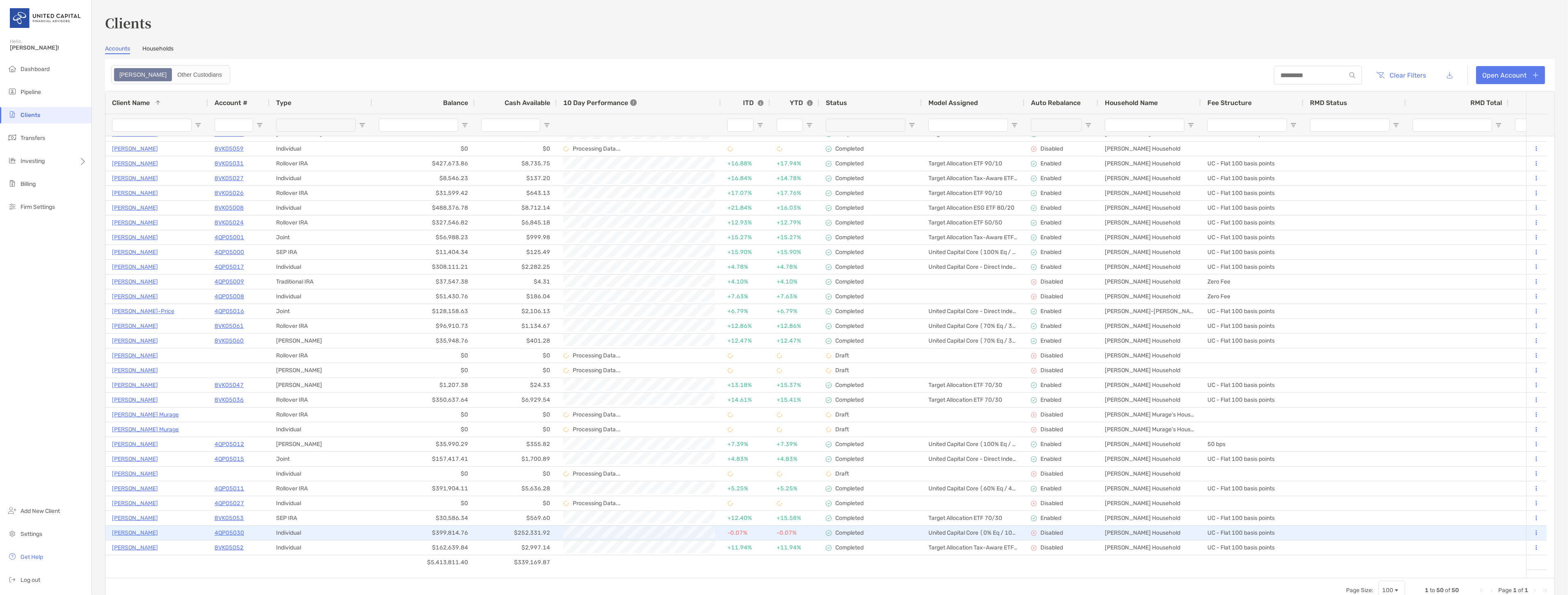
scroll to position [136, 0]
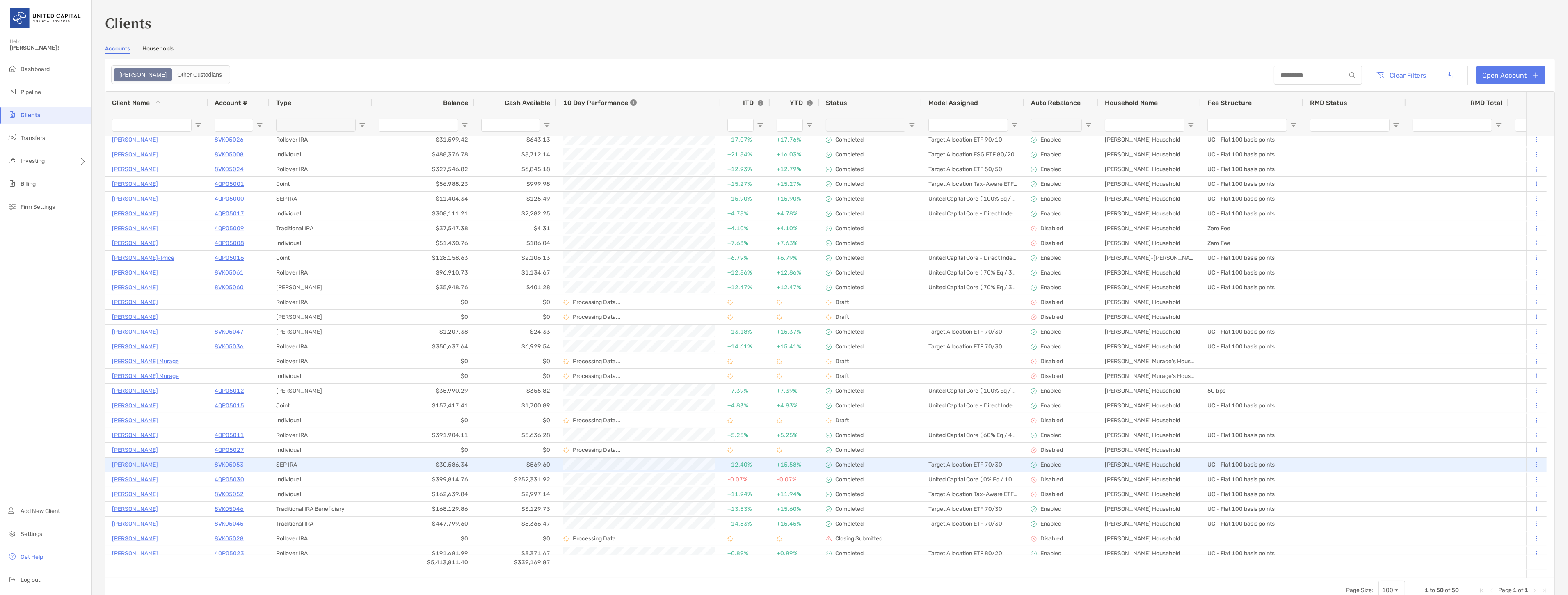
click at [140, 464] on p "[PERSON_NAME]" at bounding box center [135, 465] width 46 height 10
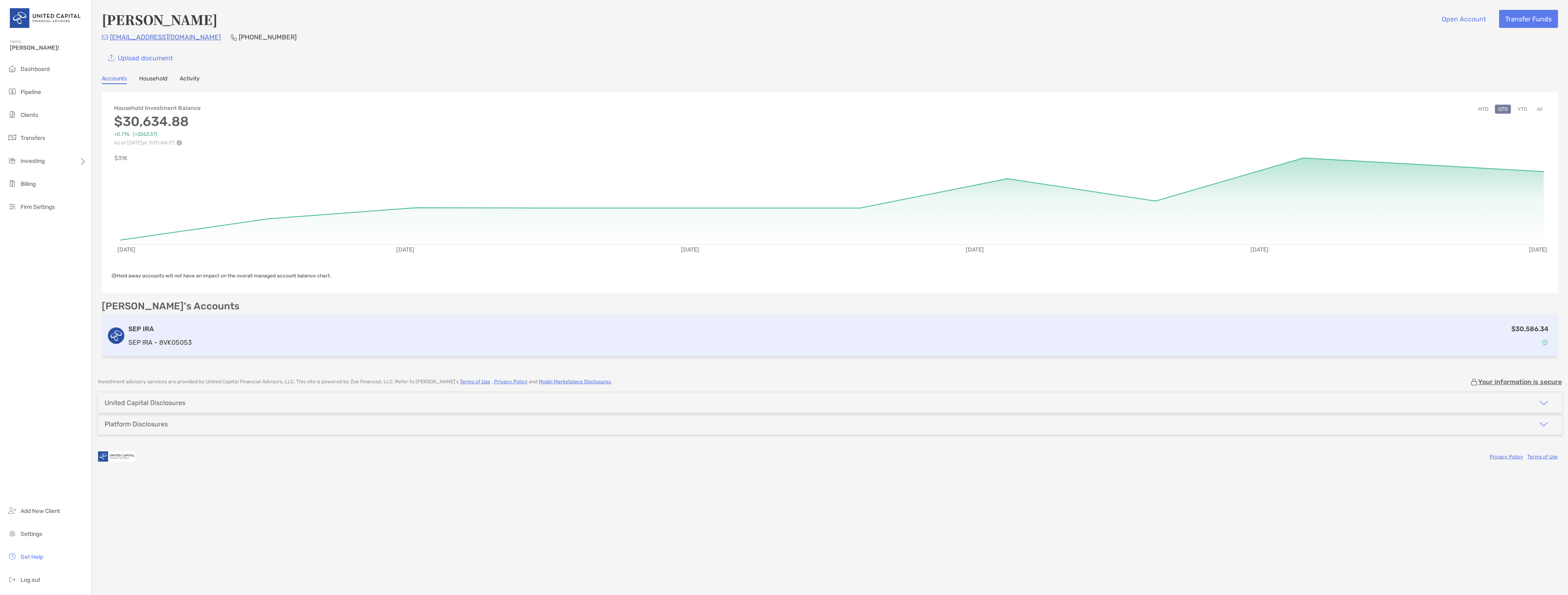
click at [300, 326] on div "$30,586.34" at bounding box center [874, 336] width 1358 height 24
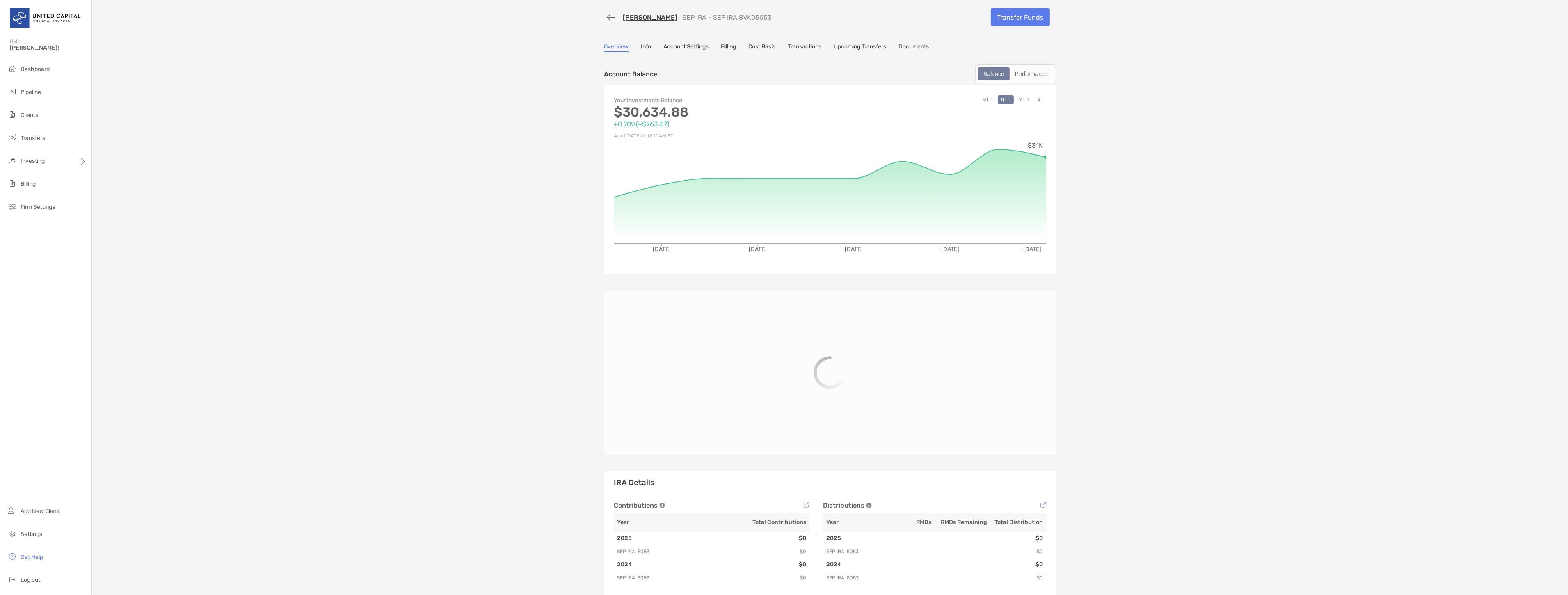
click at [1034, 96] on button "All" at bounding box center [1040, 99] width 12 height 9
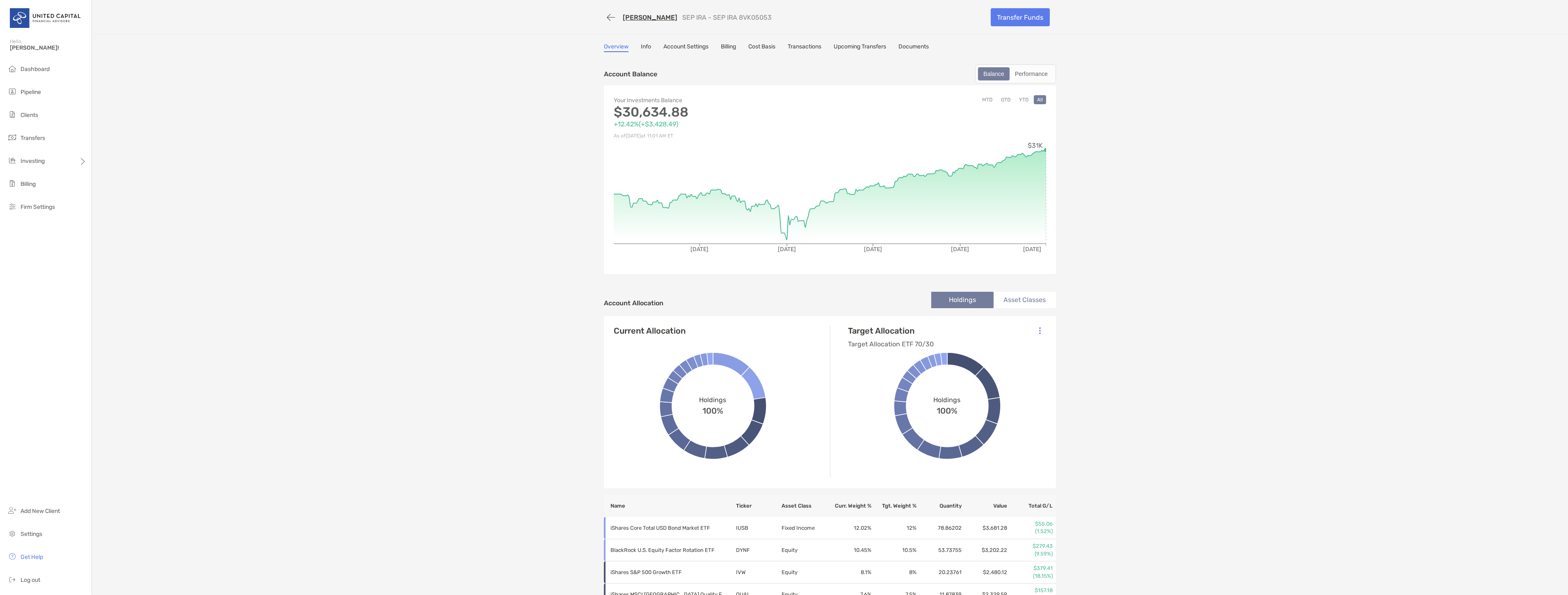
click at [677, 44] on link "Account Settings" at bounding box center [686, 48] width 45 height 9
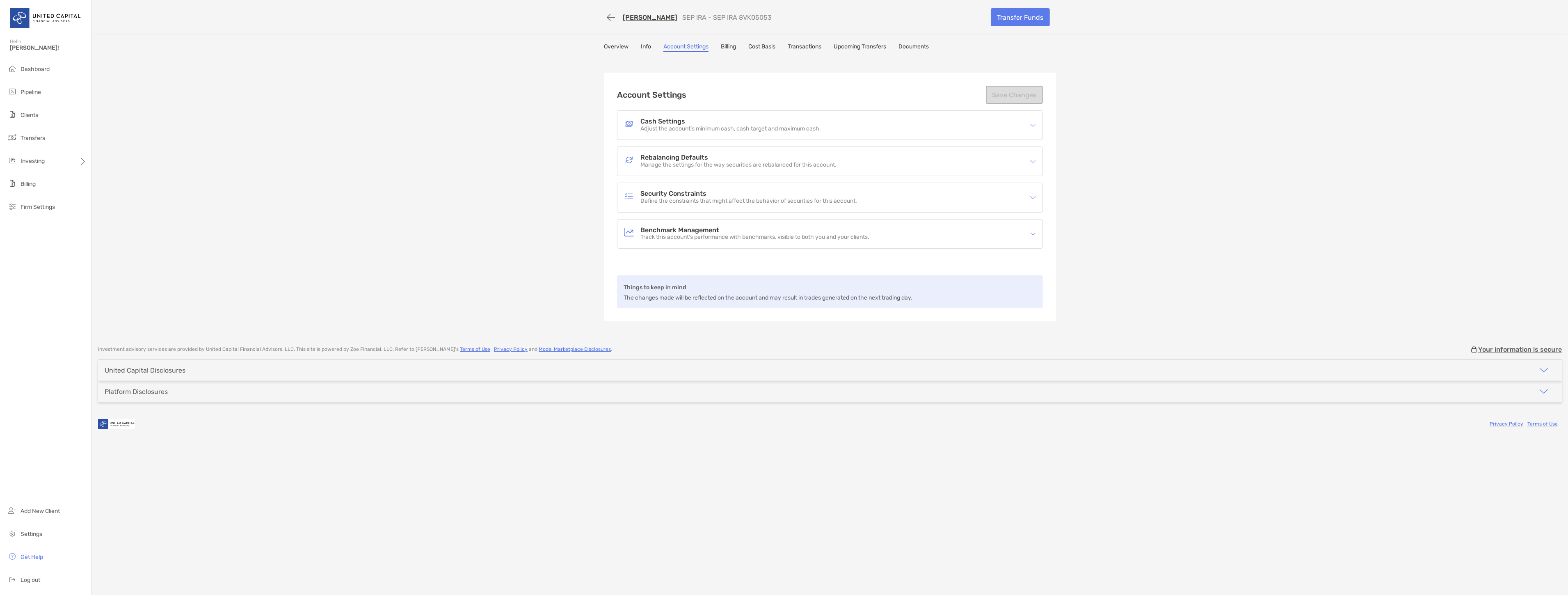
click at [743, 236] on p "Track this account’s performance with benchmarks, visible to both you and your …" at bounding box center [755, 237] width 229 height 7
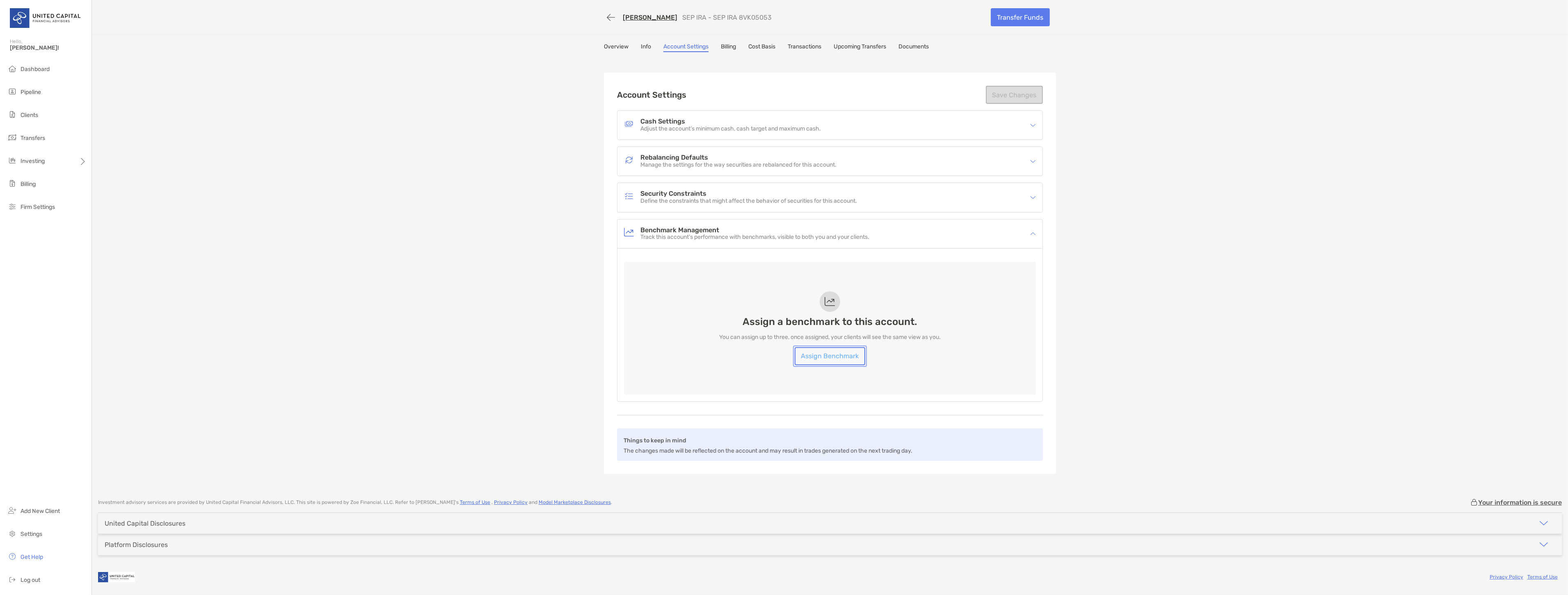
click at [833, 351] on link "Assign Benchmark" at bounding box center [830, 356] width 71 height 18
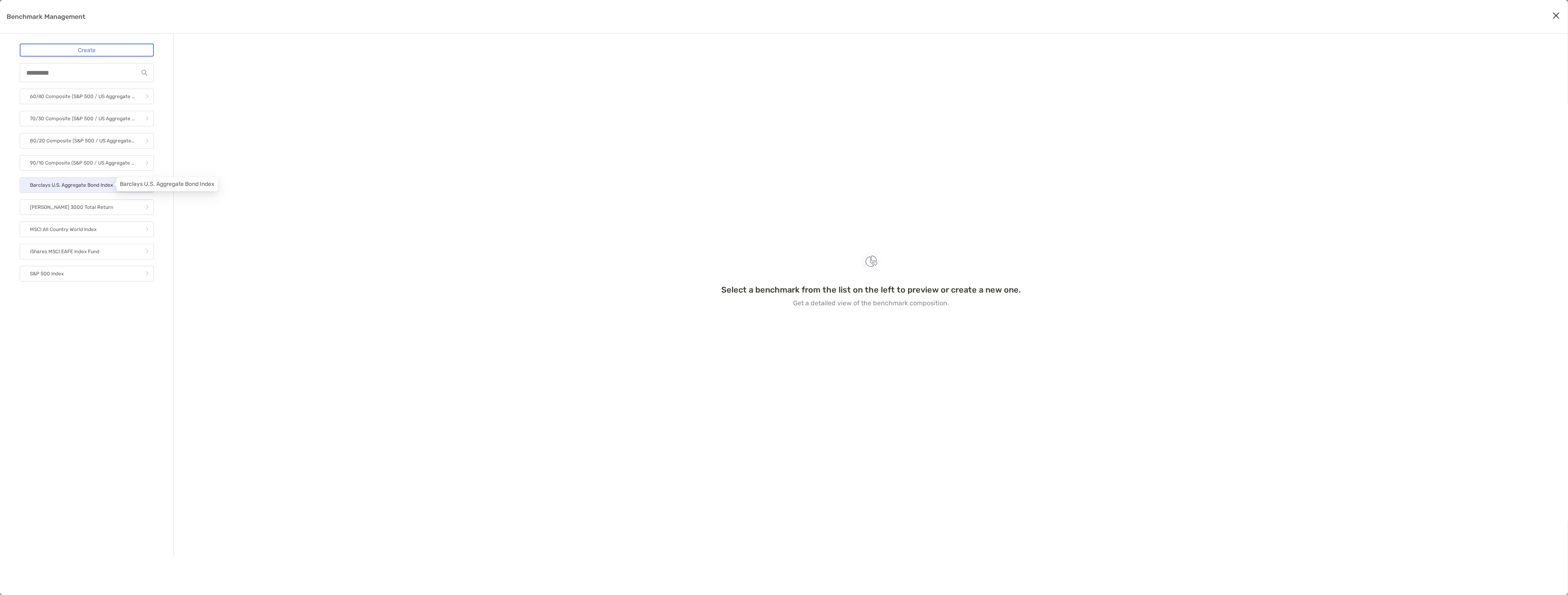
click at [108, 189] on p "Barclays U.S. Aggregate Bond Index" at bounding box center [71, 185] width 83 height 10
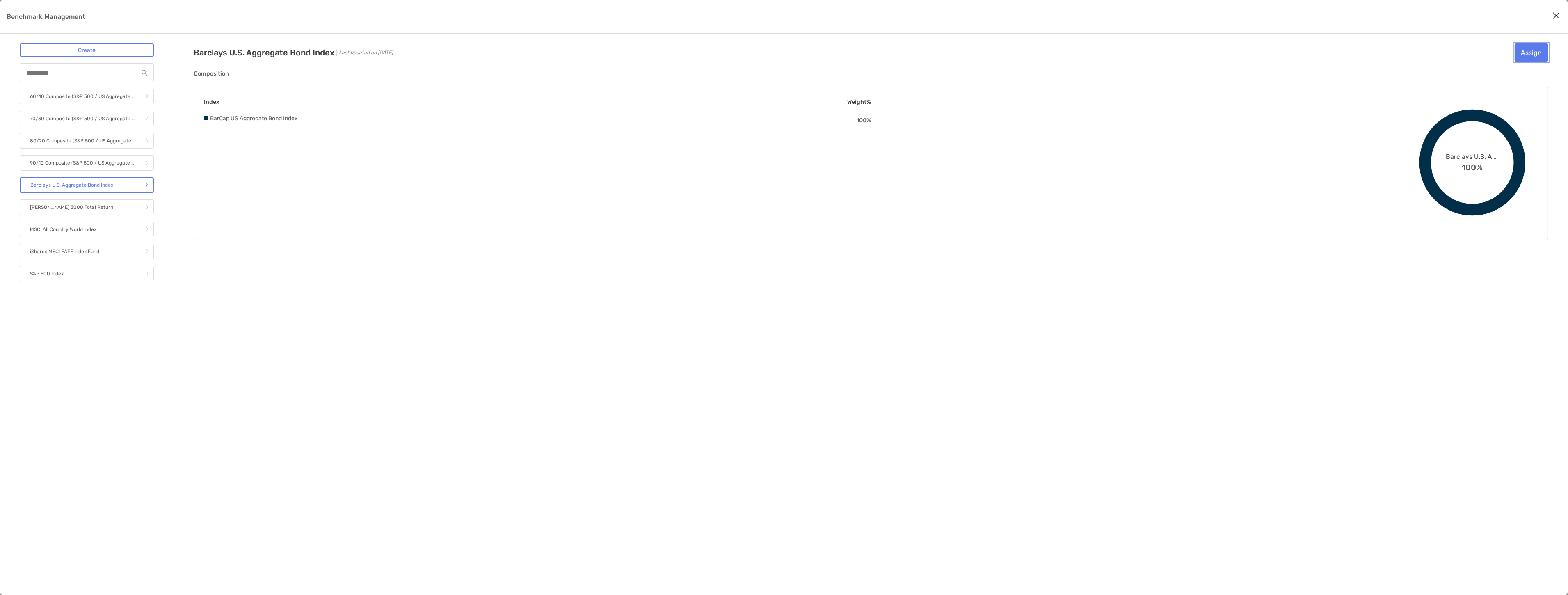
click at [1527, 51] on button "Assign" at bounding box center [1531, 52] width 33 height 18
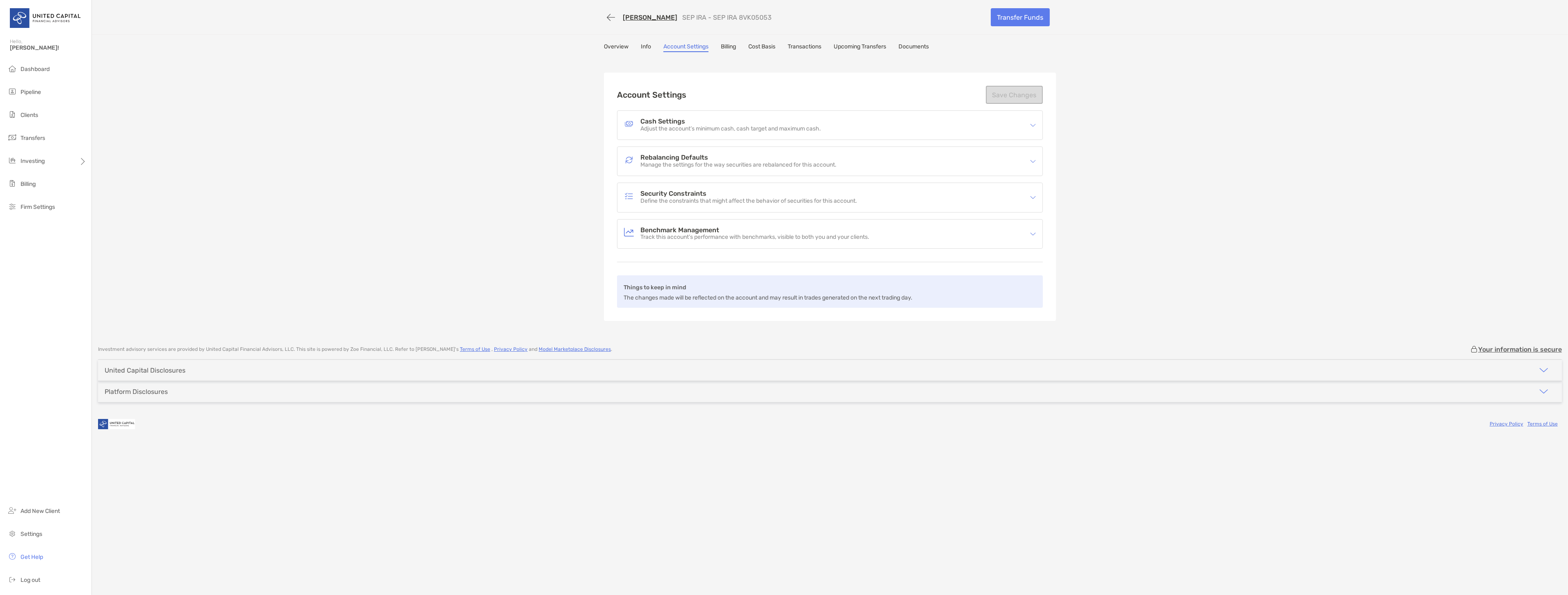
click at [822, 225] on div "Benchmark Management Track this account’s performance with benchmarks, visible …" at bounding box center [824, 234] width 401 height 19
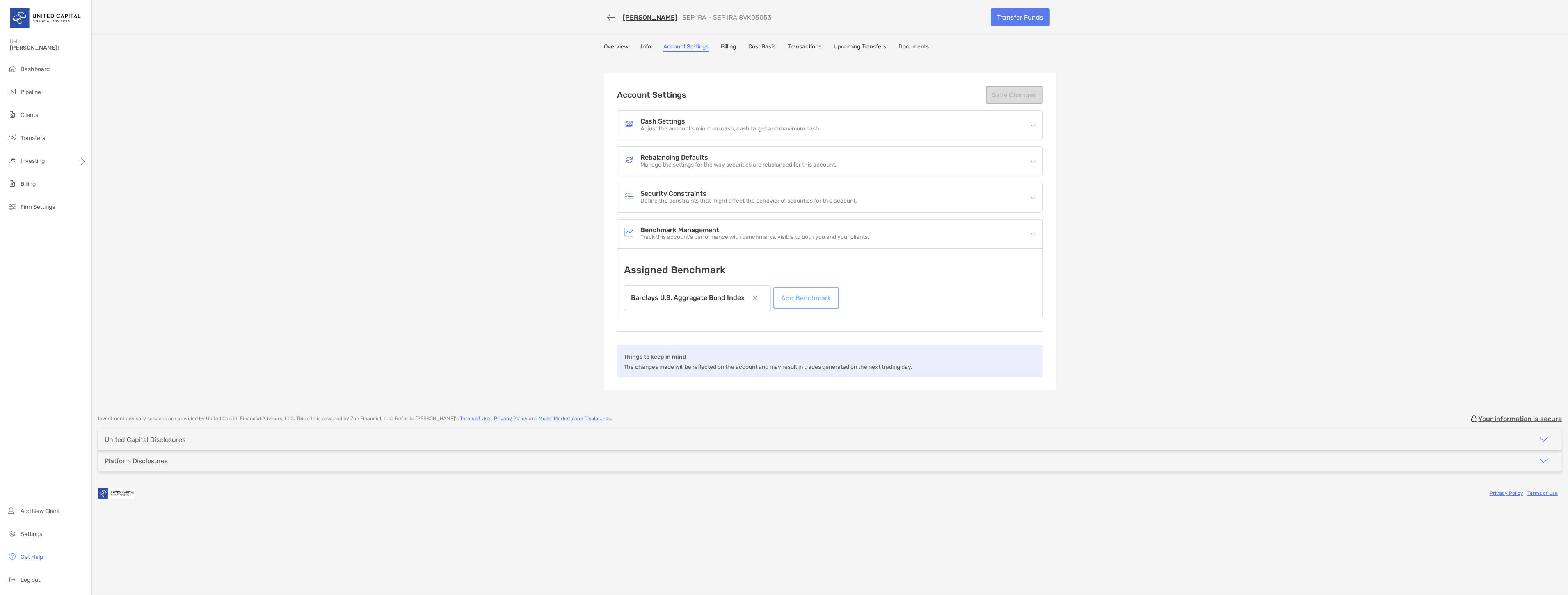
click at [794, 297] on link "Add Benchmark" at bounding box center [806, 298] width 62 height 18
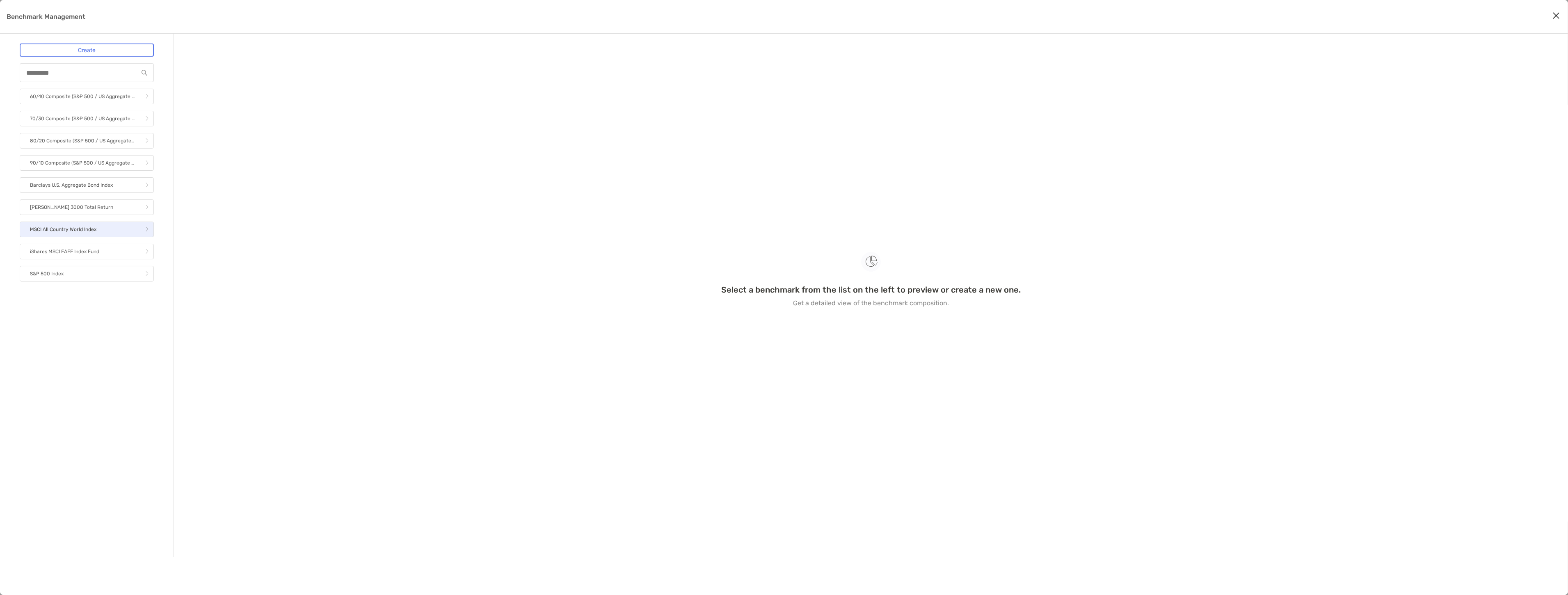
click at [75, 231] on p "MSCI All Country World Index" at bounding box center [63, 230] width 66 height 10
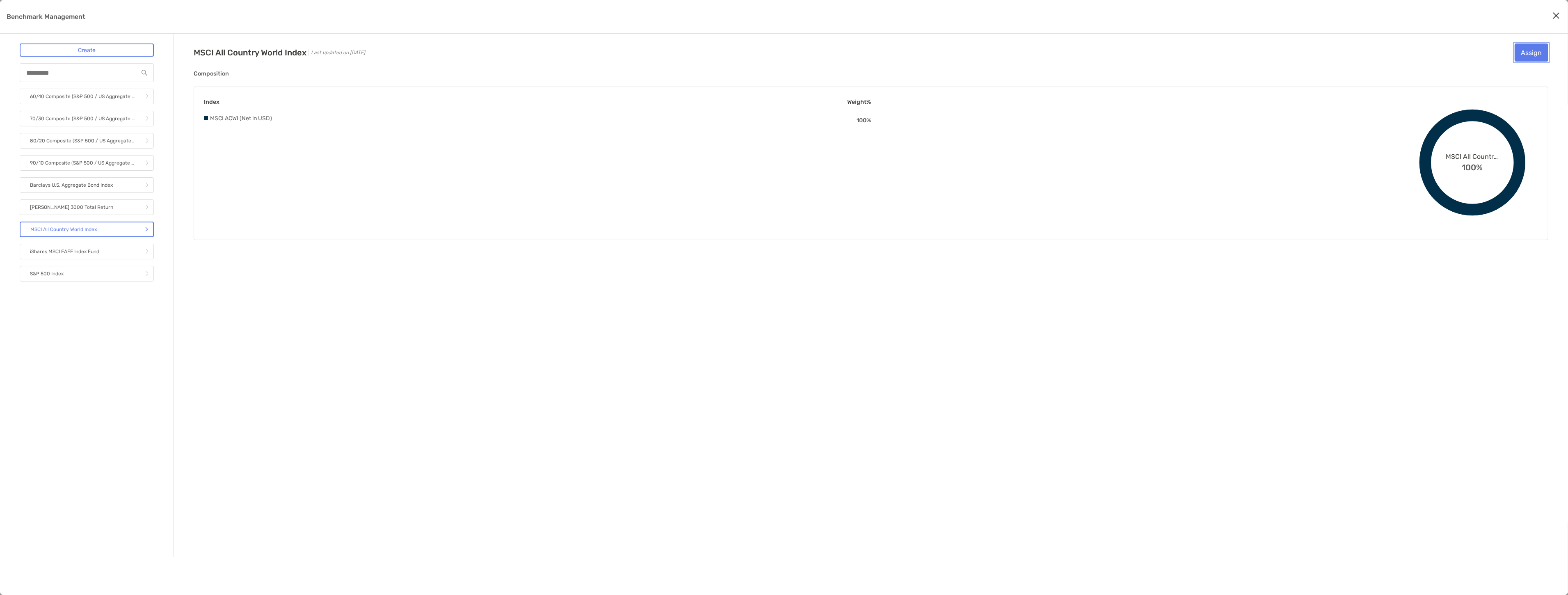
click at [1531, 49] on button "Assign" at bounding box center [1531, 52] width 33 height 18
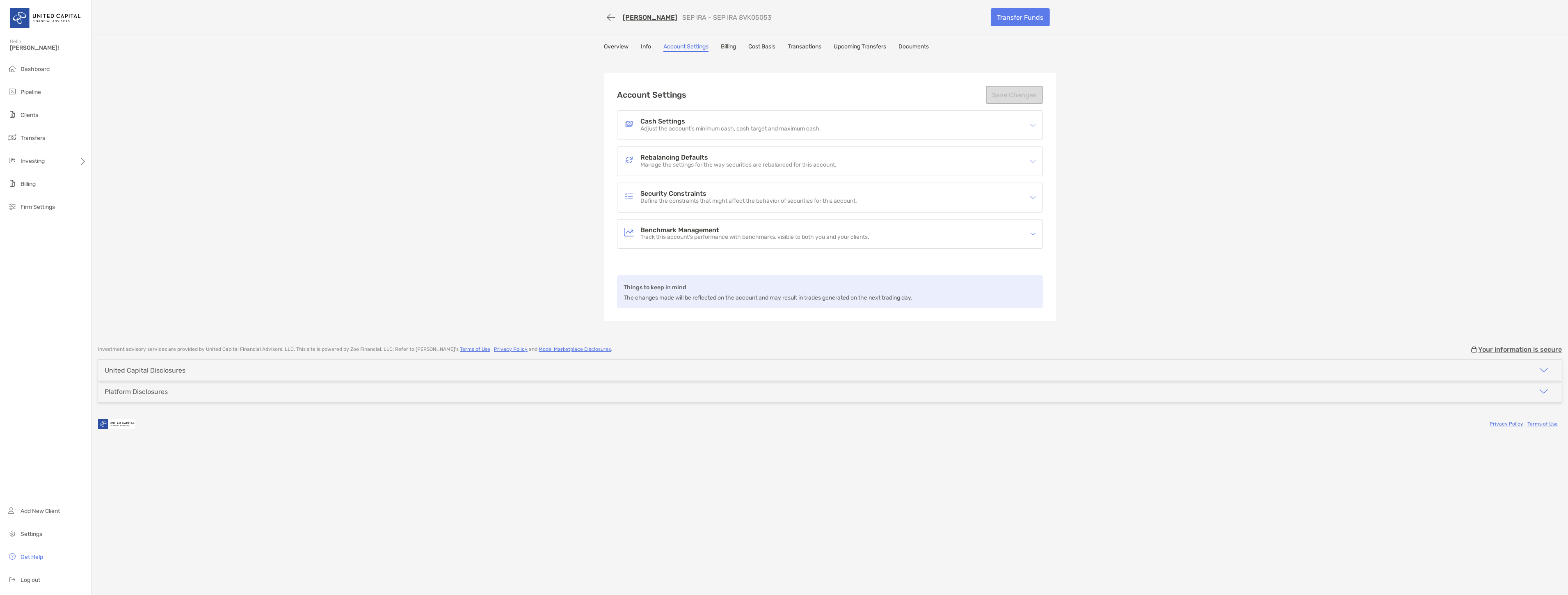
click at [764, 238] on p "Track this account’s performance with benchmarks, visible to both you and your …" at bounding box center [755, 237] width 229 height 7
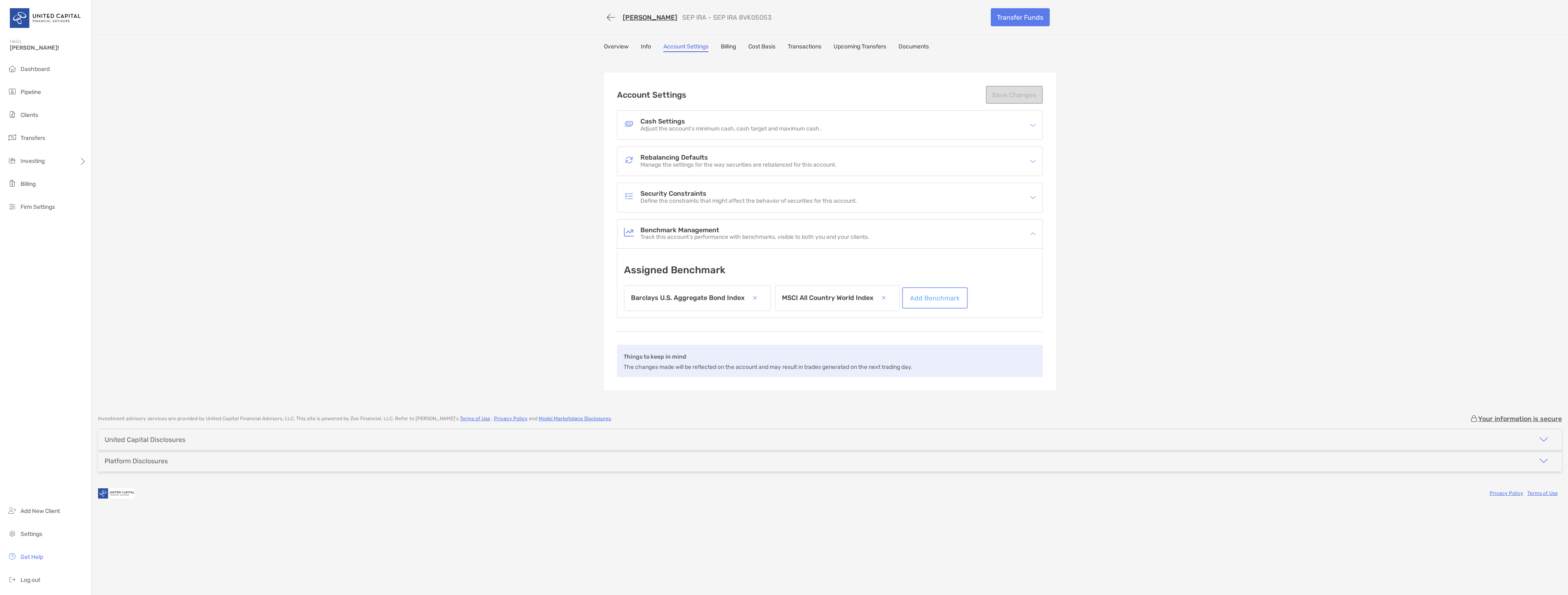
click at [941, 293] on link "Add Benchmark" at bounding box center [935, 298] width 62 height 18
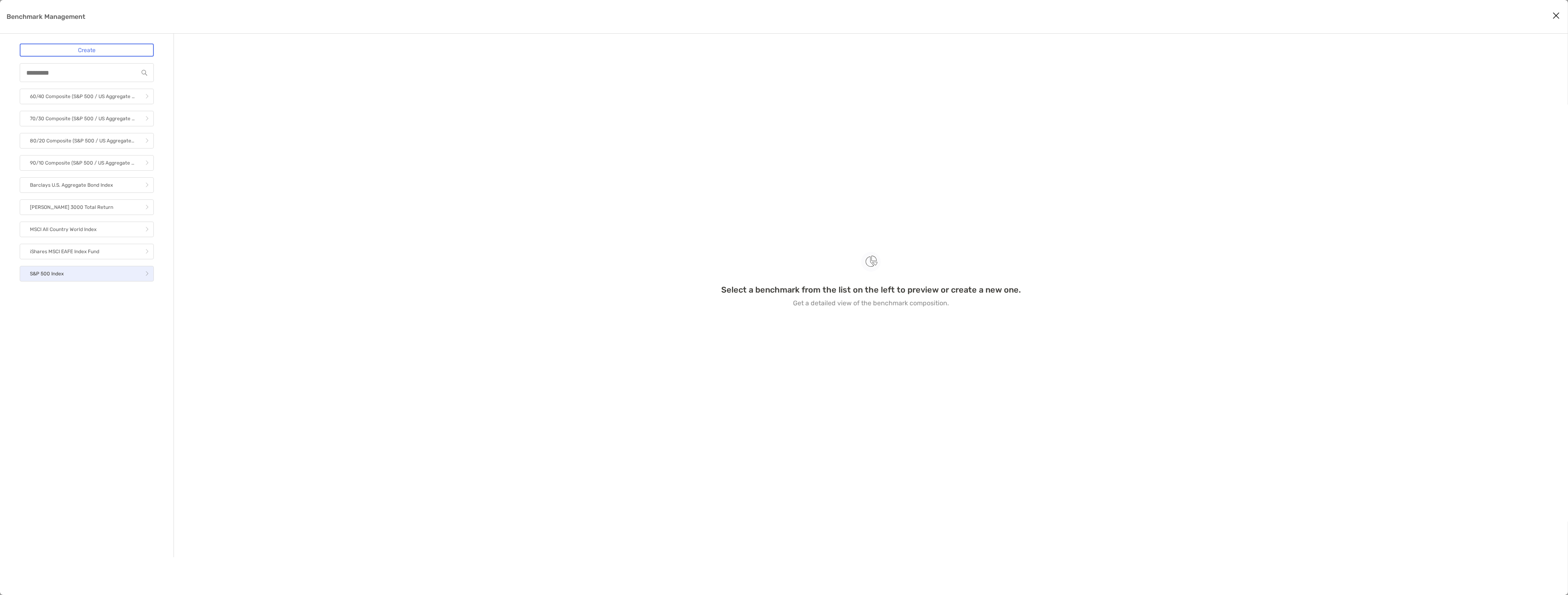
click at [114, 276] on link "S&P 500 Index" at bounding box center [86, 274] width 134 height 16
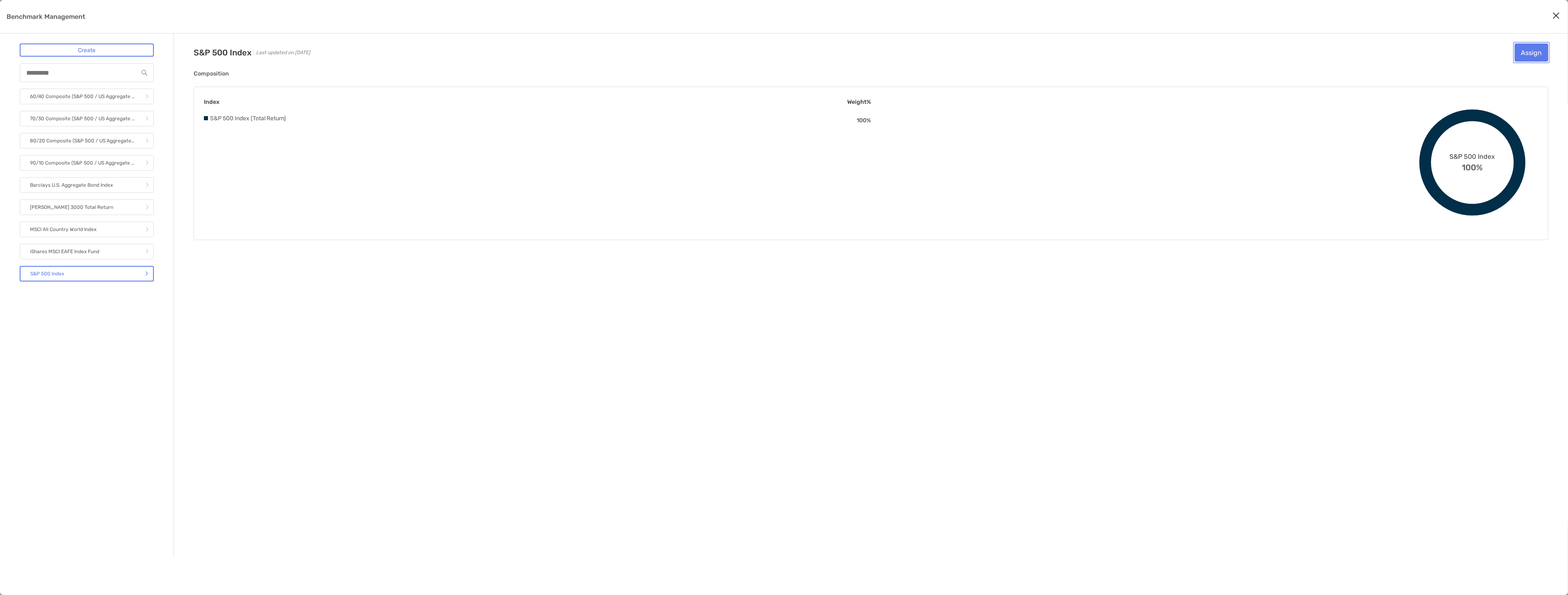
click at [1524, 52] on button "Assign" at bounding box center [1531, 52] width 33 height 18
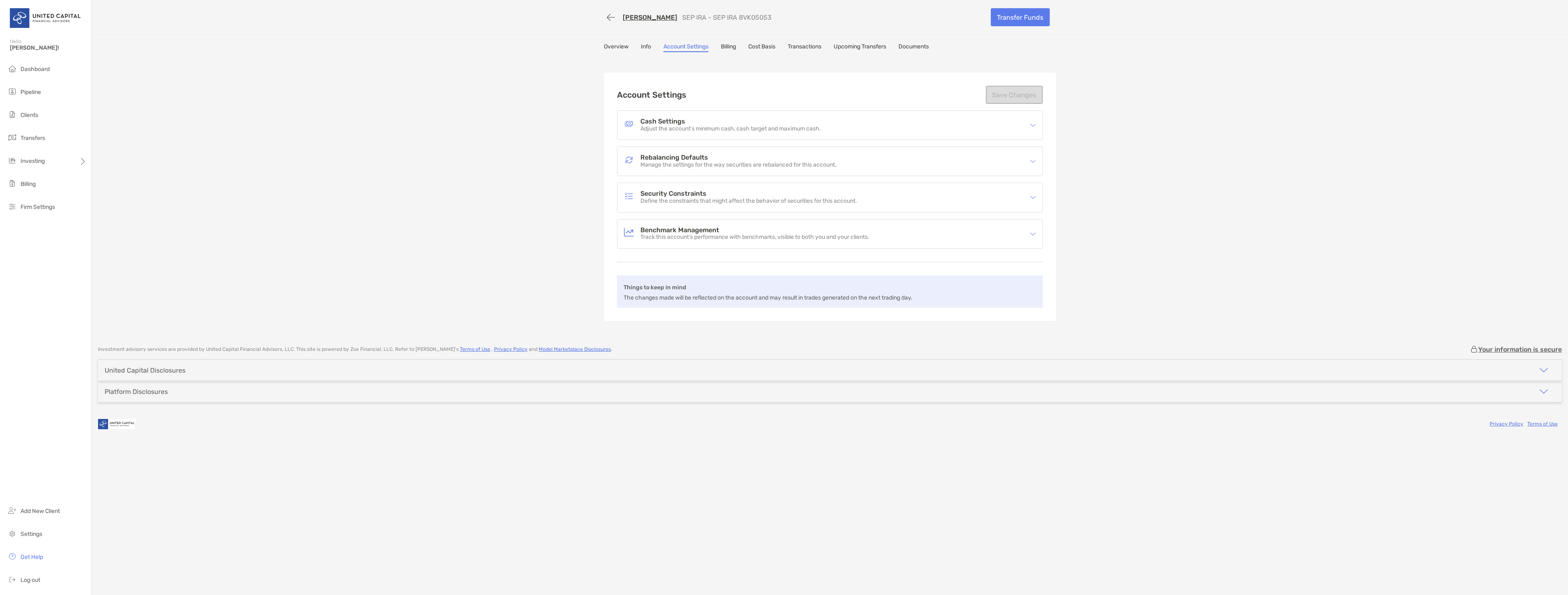
click at [739, 163] on p "Manage the settings for the way securities are rebalanced for this account." at bounding box center [738, 165] width 196 height 7
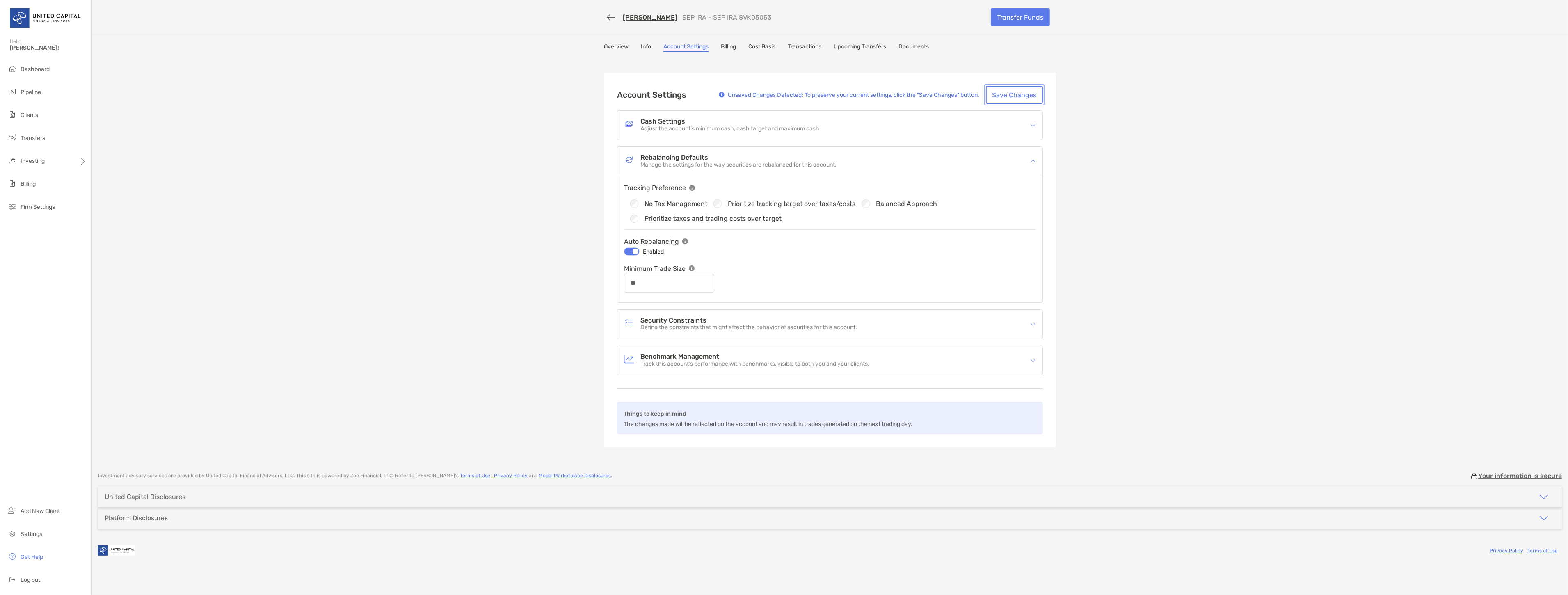
click at [1010, 88] on button "Save Changes" at bounding box center [1015, 95] width 57 height 18
type input "**"
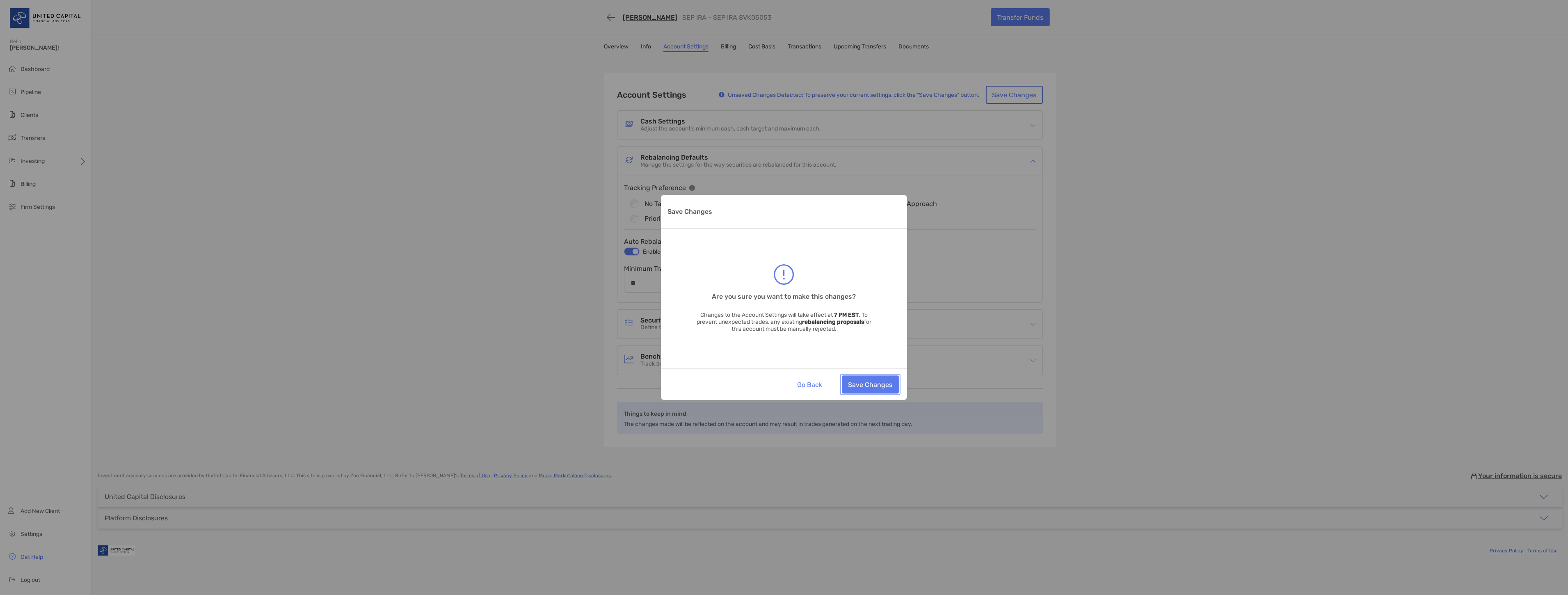
click at [868, 382] on button "Save Changes" at bounding box center [870, 385] width 57 height 18
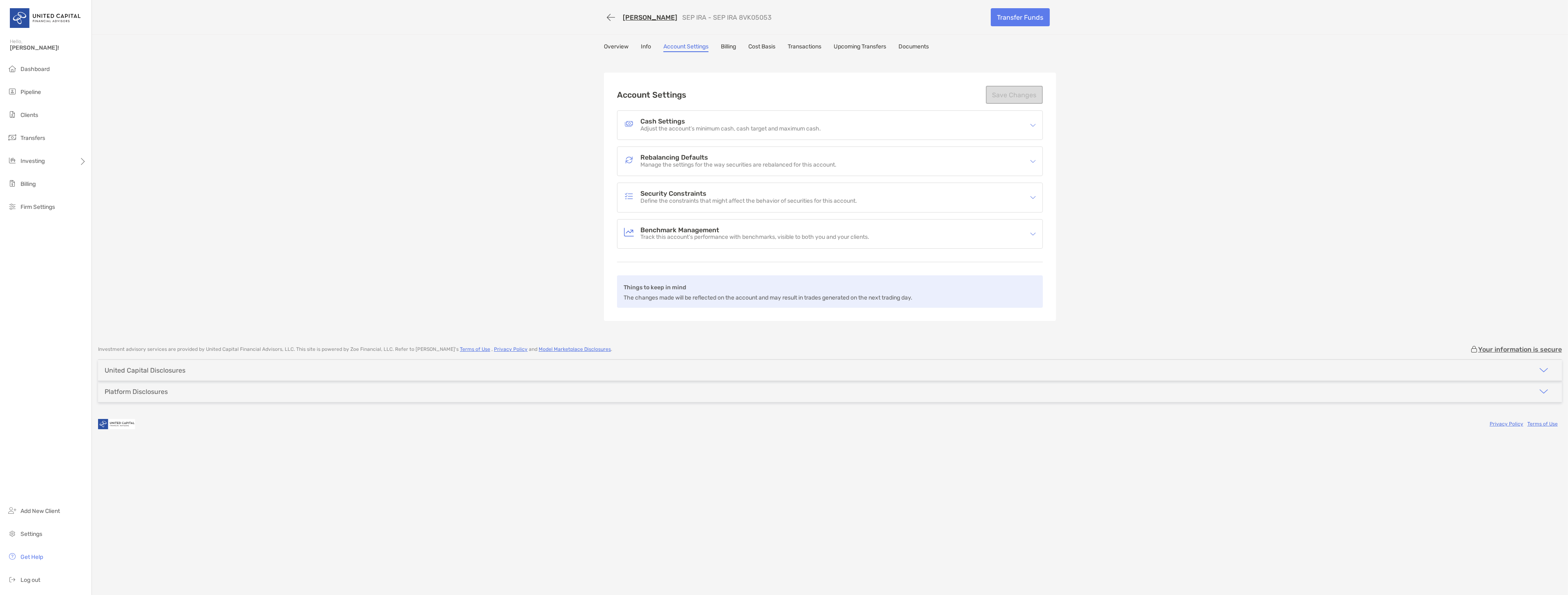
click at [623, 48] on link "Overview" at bounding box center [616, 48] width 24 height 9
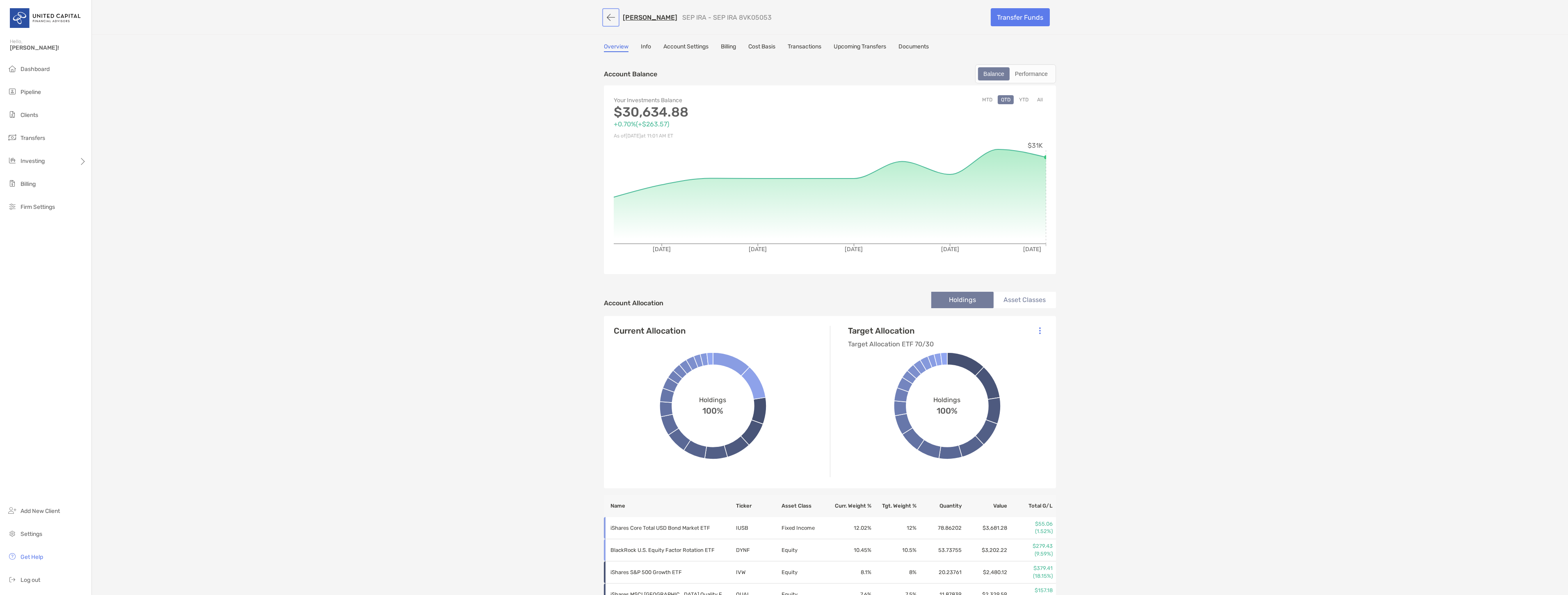
click at [604, 22] on button "button" at bounding box center [611, 17] width 14 height 15
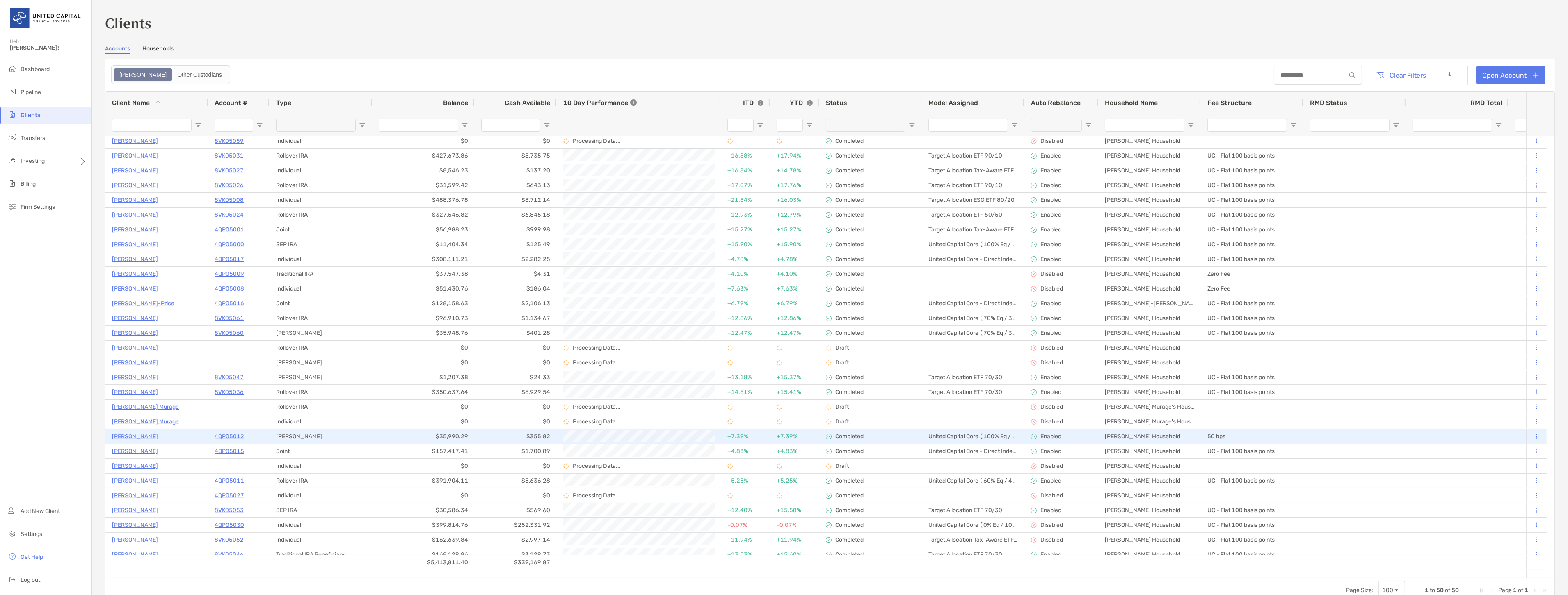
scroll to position [136, 0]
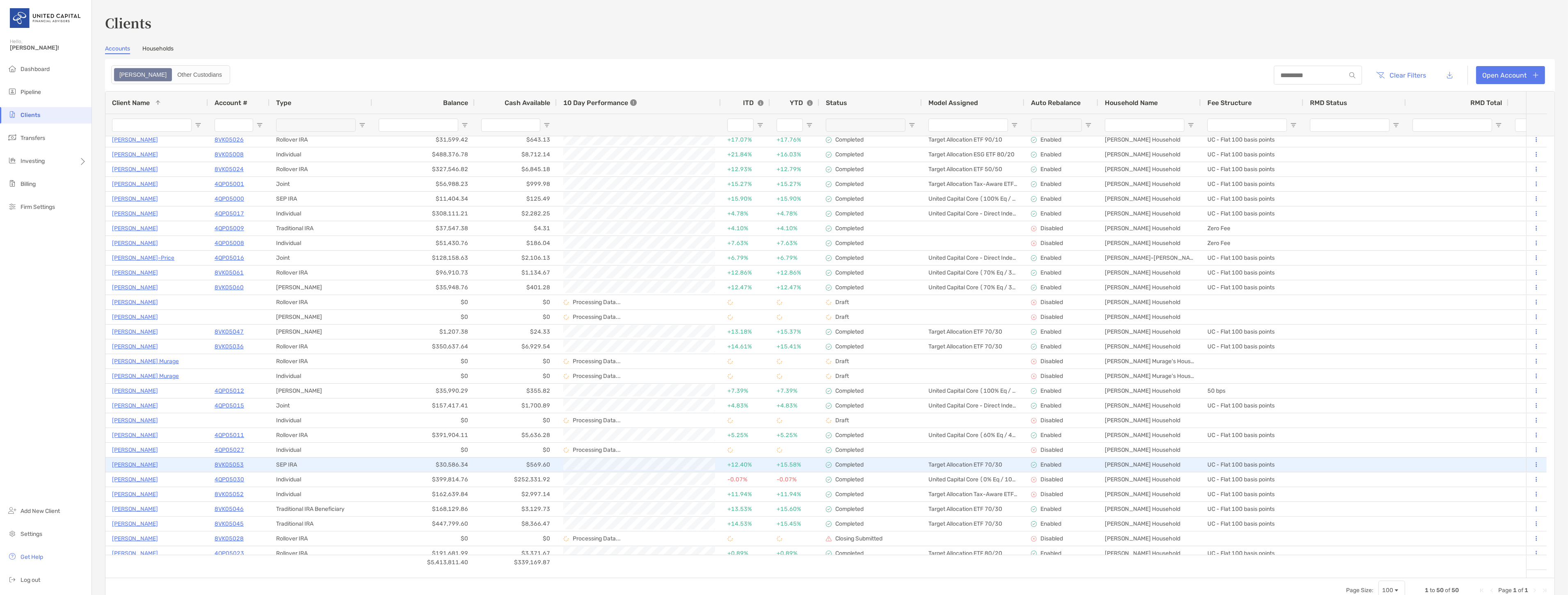
click at [1536, 462] on icon at bounding box center [1536, 465] width 1 height 5
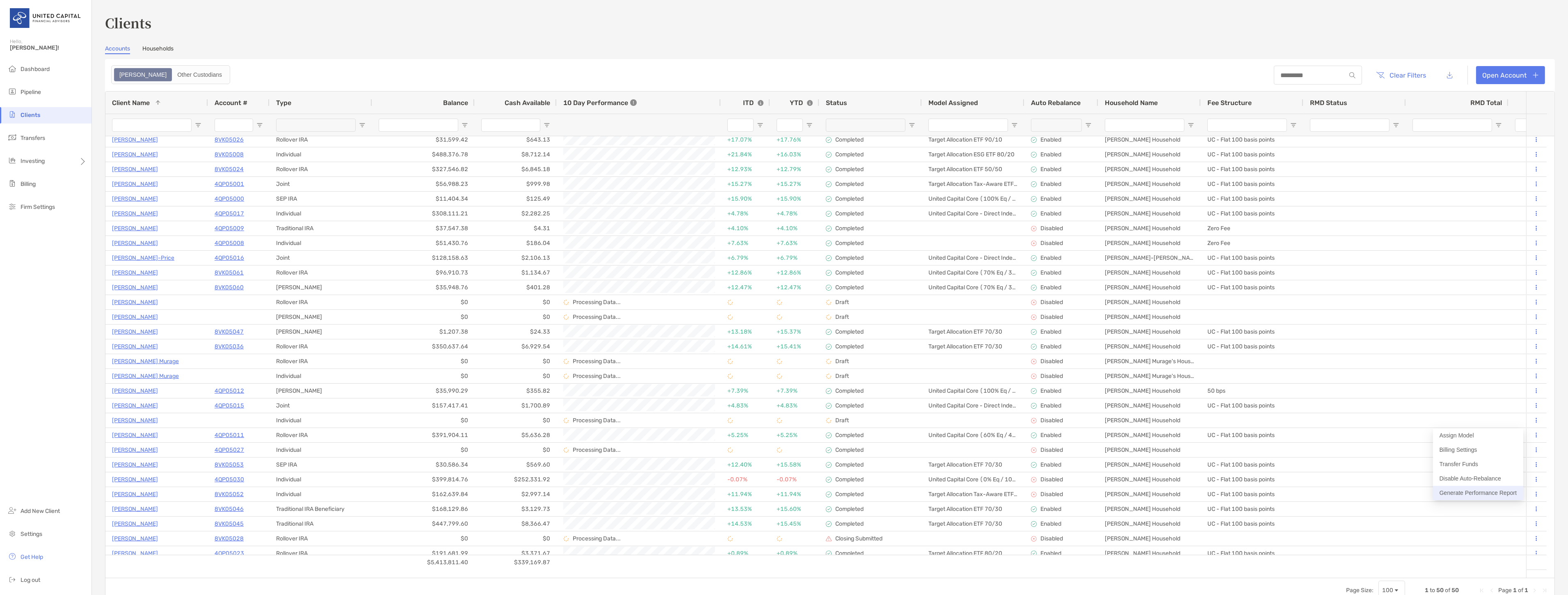
click at [1498, 495] on button "Generate Performance Report" at bounding box center [1478, 493] width 90 height 15
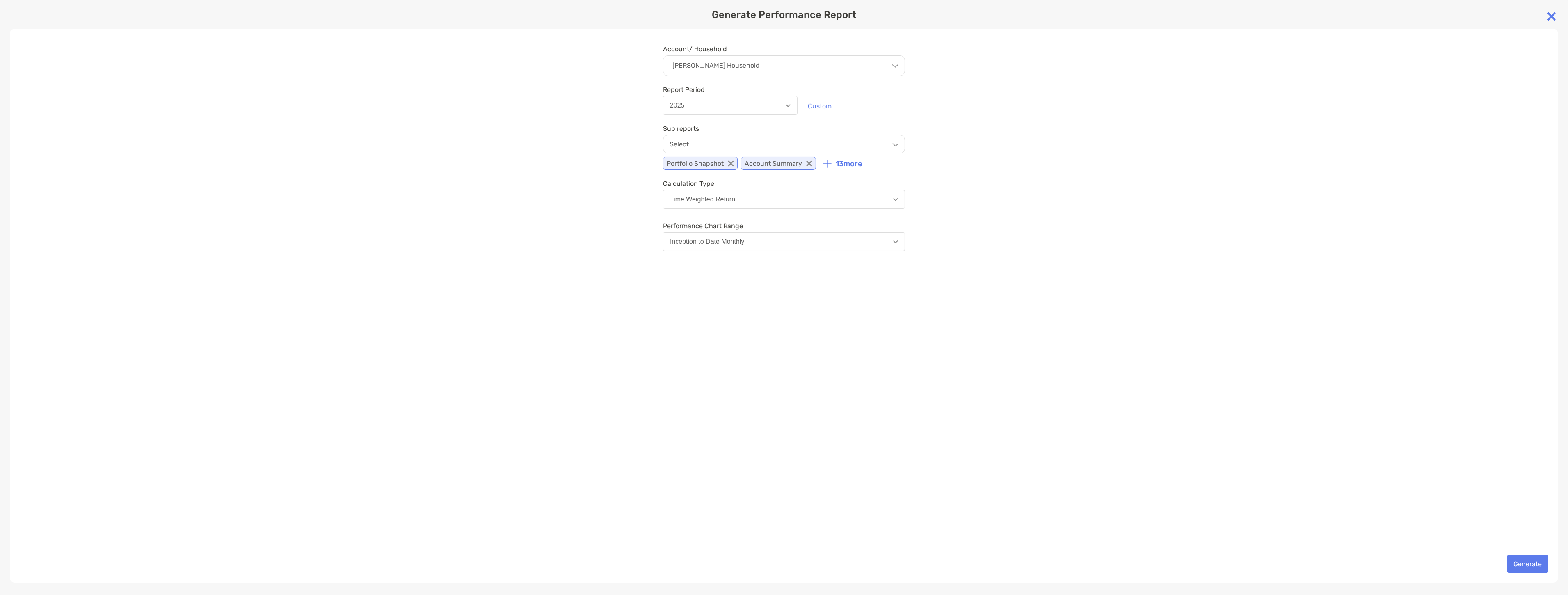
click at [845, 160] on p "13 more" at bounding box center [849, 164] width 26 height 9
click at [845, 163] on p "13 more" at bounding box center [849, 164] width 26 height 9
click at [824, 165] on img at bounding box center [827, 163] width 8 height 8
click at [836, 143] on div "Select..." at bounding box center [784, 144] width 242 height 18
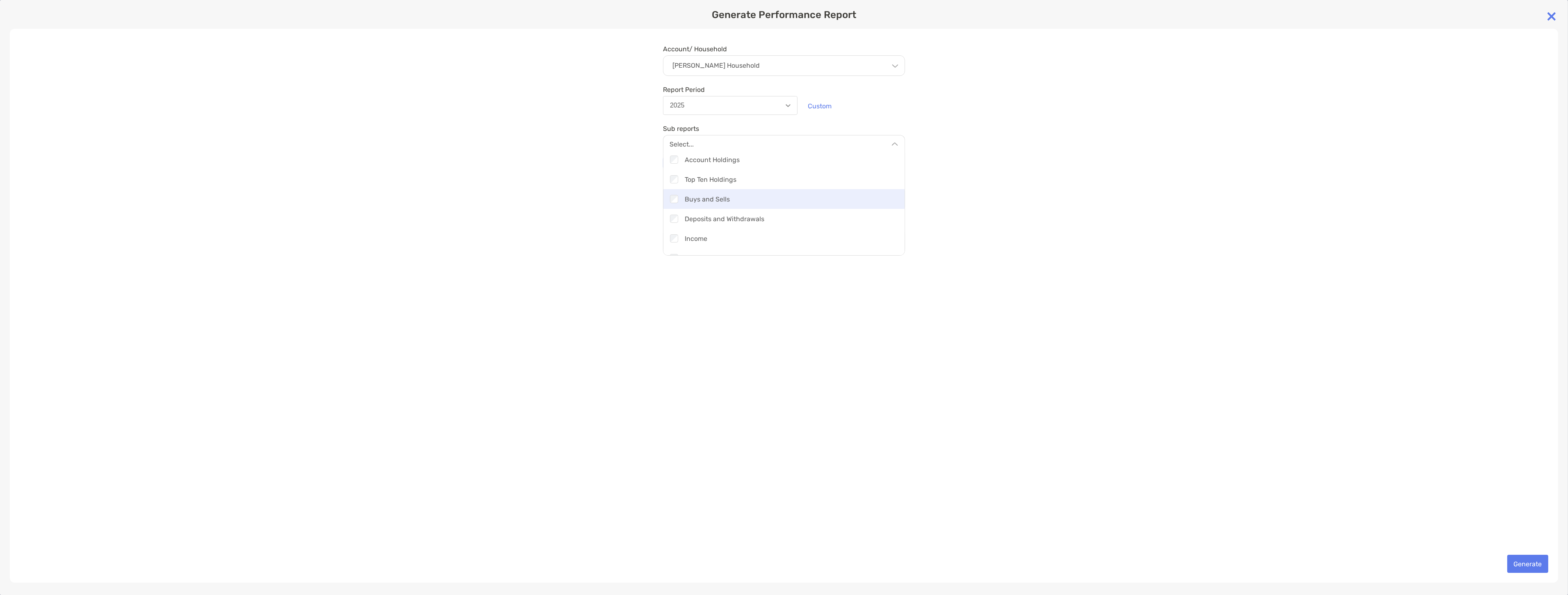
click at [668, 199] on div "Checkbox Buys and Sells" at bounding box center [784, 199] width 241 height 19
click at [998, 213] on div "Account/ Household [PERSON_NAME] Household Household [PERSON_NAME] Household Ac…" at bounding box center [784, 306] width 1549 height 554
click at [796, 245] on button "Inception to Date Monthly" at bounding box center [784, 241] width 242 height 19
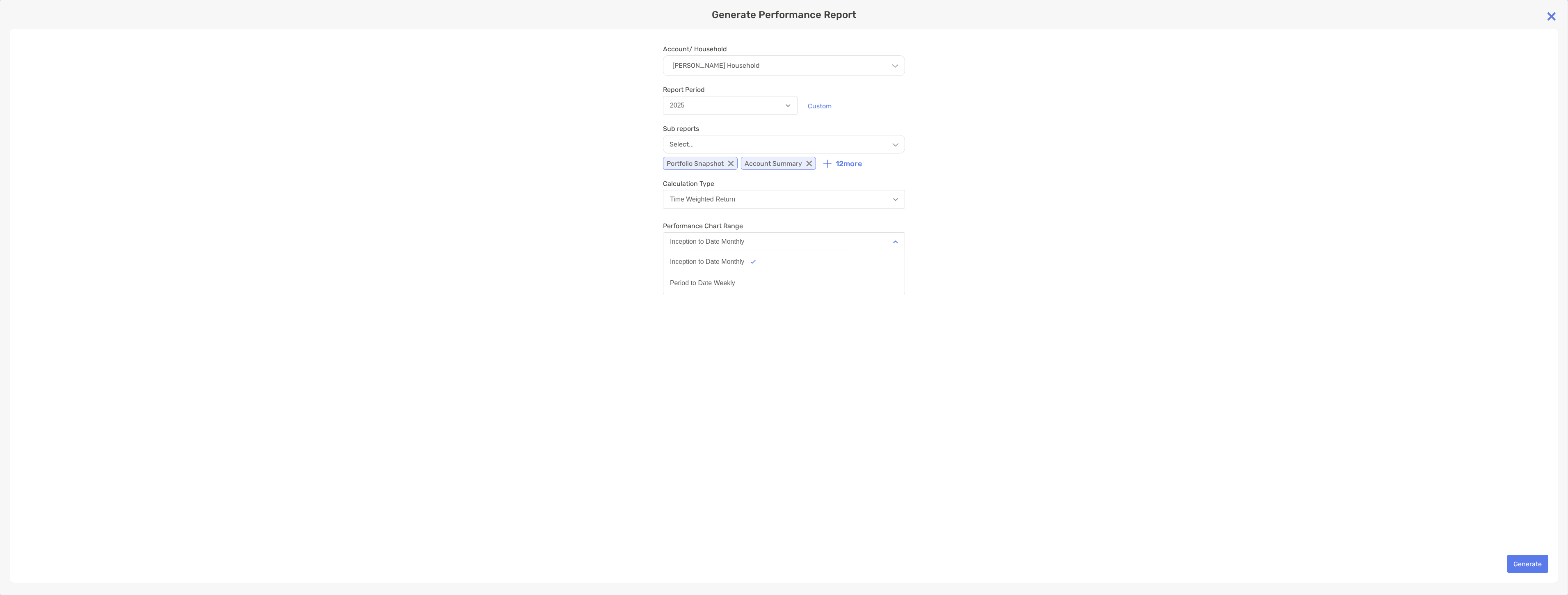
click at [785, 239] on button "Inception to Date Monthly" at bounding box center [784, 241] width 242 height 19
click at [775, 111] on button "2025" at bounding box center [730, 105] width 135 height 19
click at [1516, 559] on button "Generate" at bounding box center [1527, 564] width 41 height 18
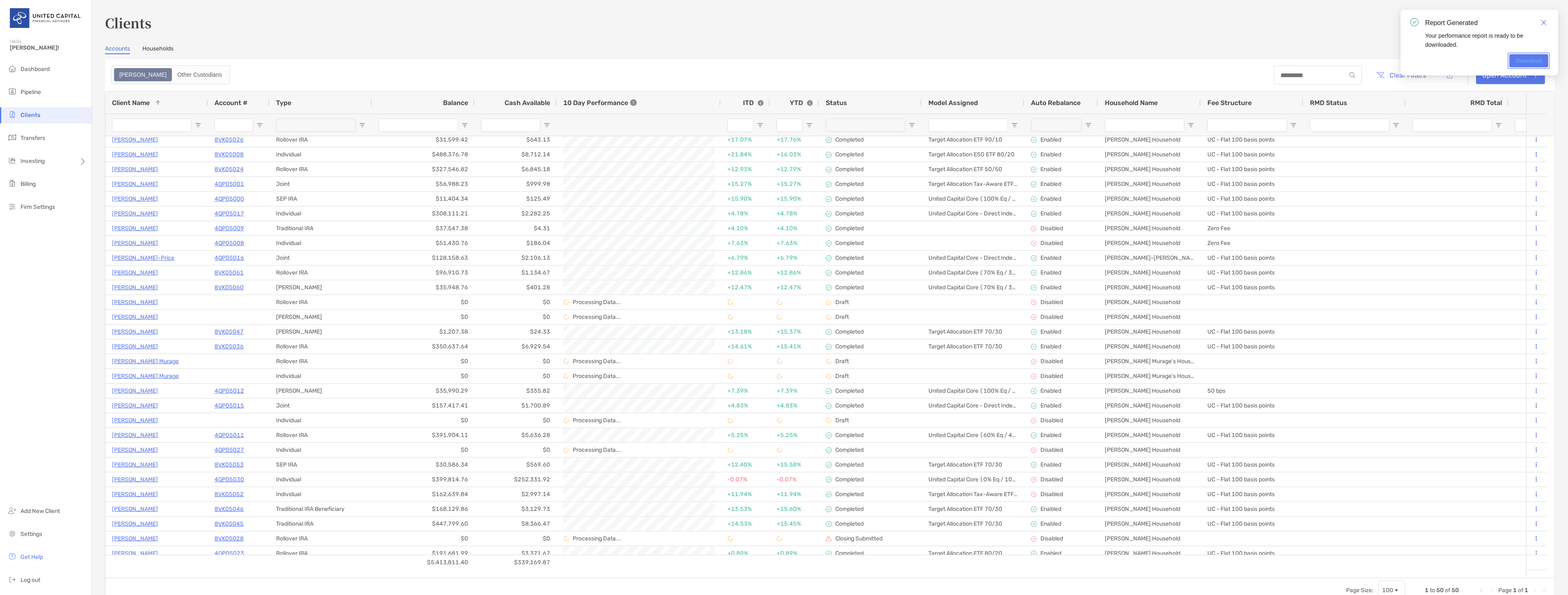
click at [1527, 60] on link "Download" at bounding box center [1529, 61] width 39 height 13
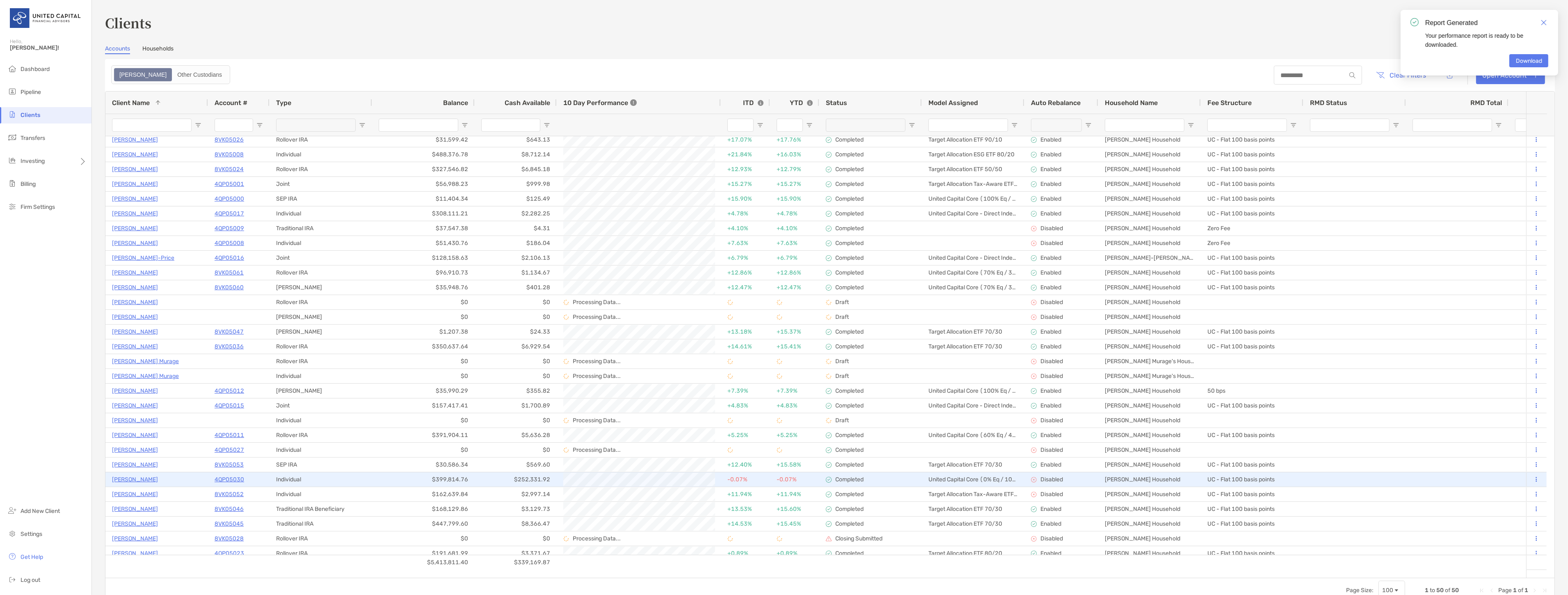
click at [128, 465] on p "[PERSON_NAME]" at bounding box center [135, 465] width 46 height 10
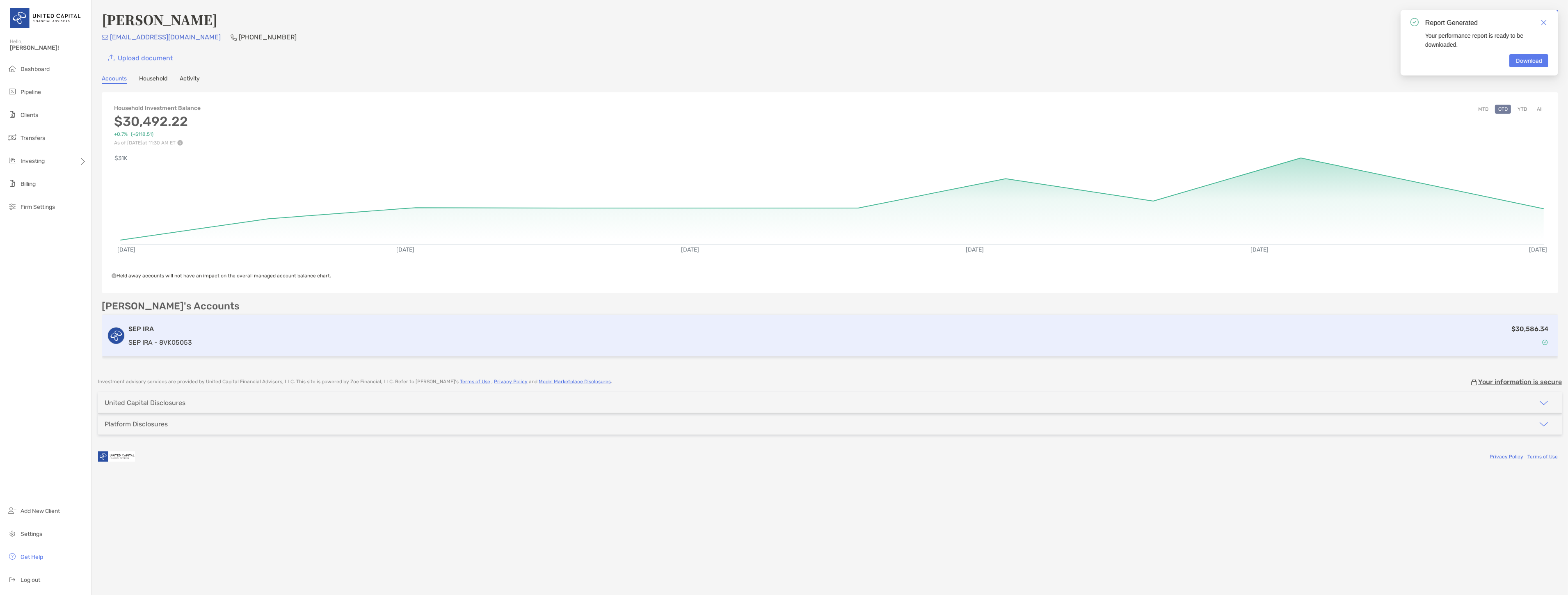
click at [430, 329] on div "$30,586.34" at bounding box center [874, 336] width 1358 height 24
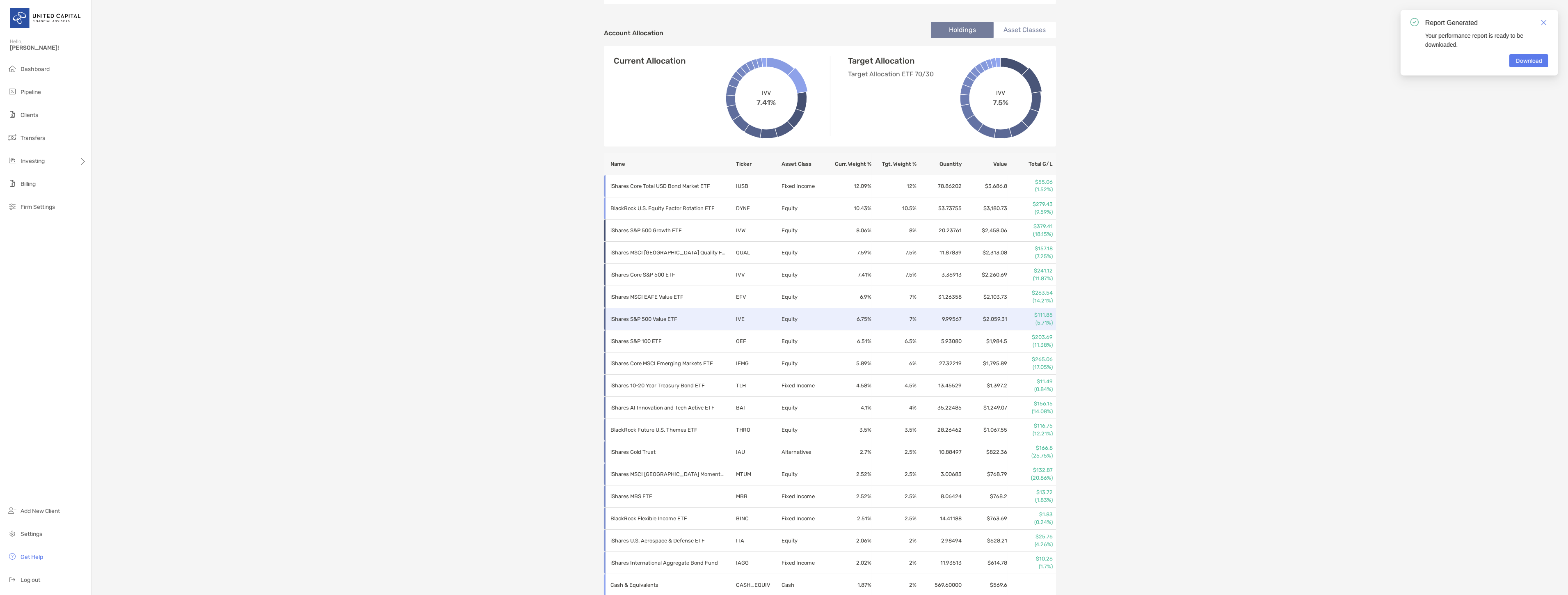
scroll to position [273, 0]
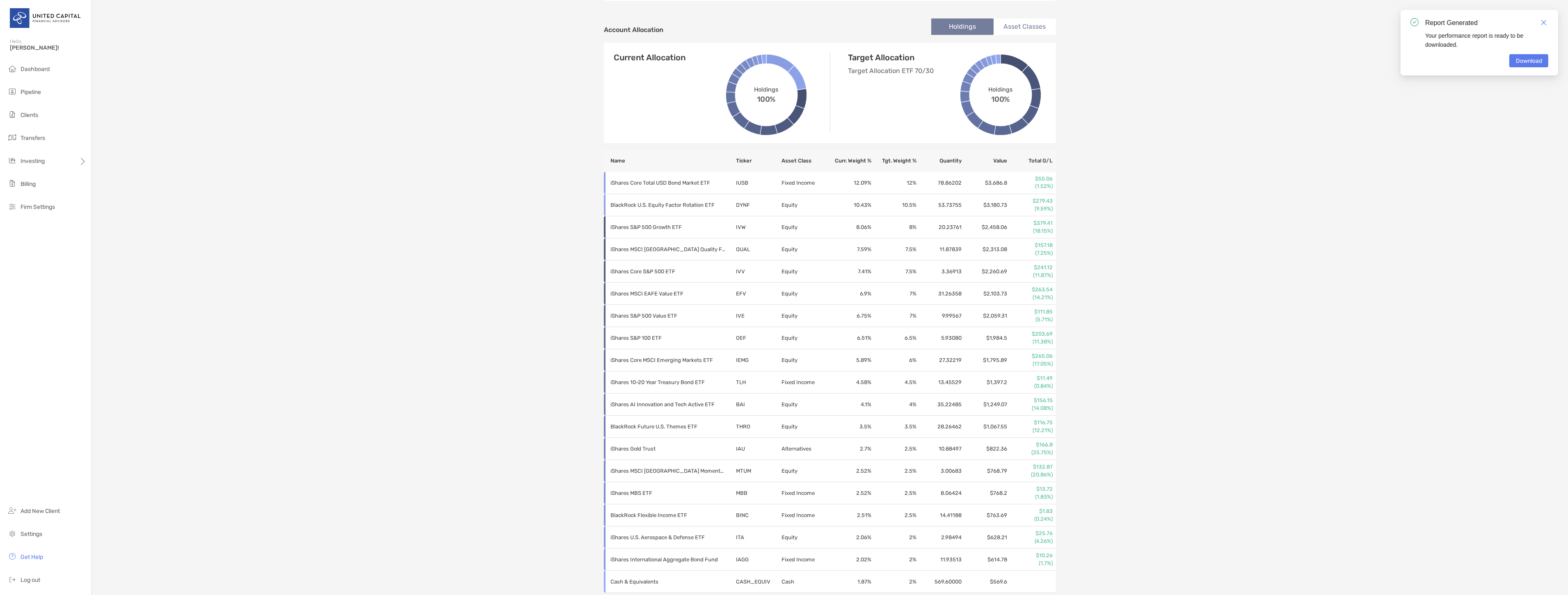
click at [363, 363] on div "[PERSON_NAME] SEP IRA - SEP IRA 8VK05053 Transfer Funds Overview Info Account S…" at bounding box center [830, 230] width 1476 height 1006
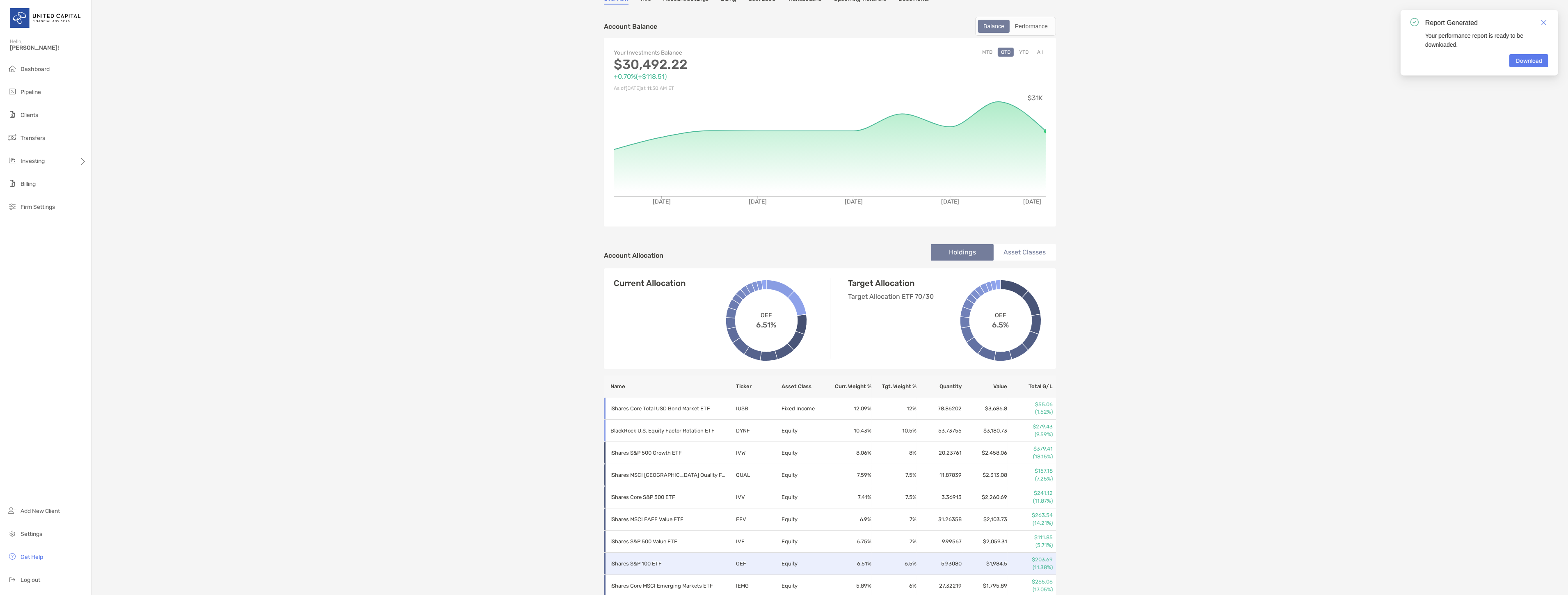
scroll to position [0, 0]
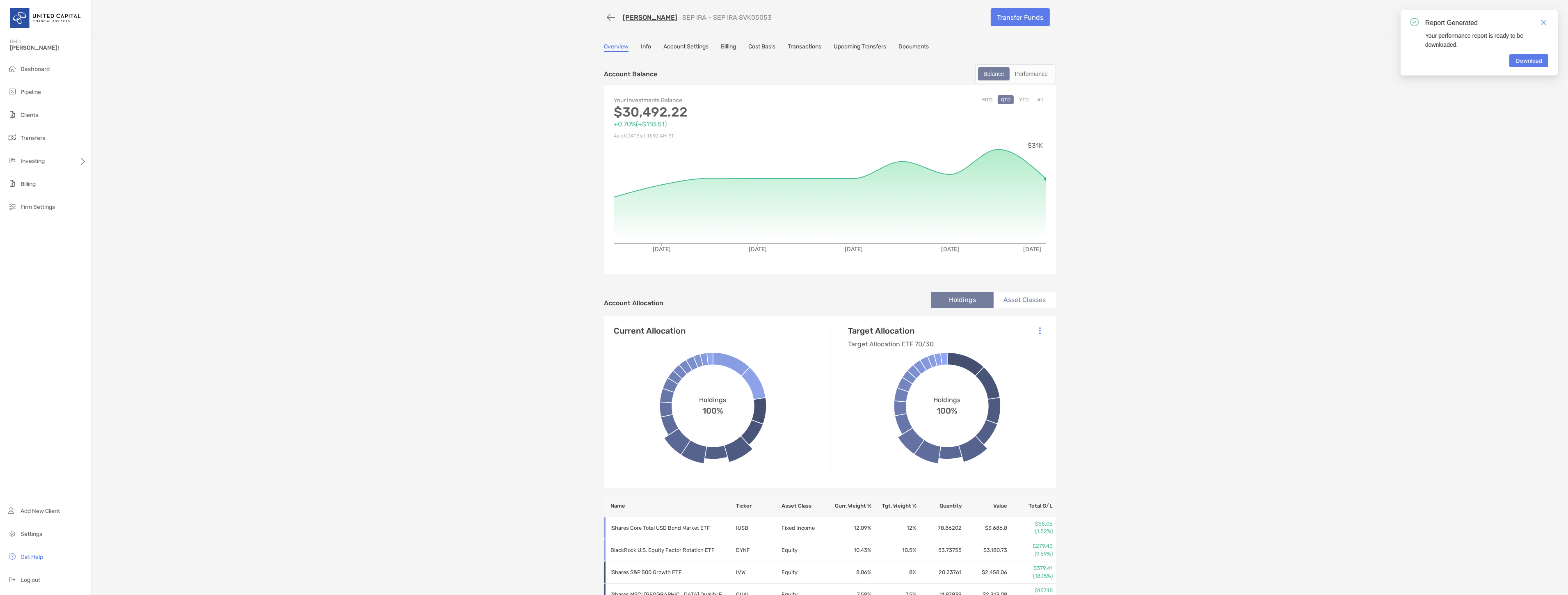
click at [726, 43] on link "Billing" at bounding box center [728, 48] width 15 height 9
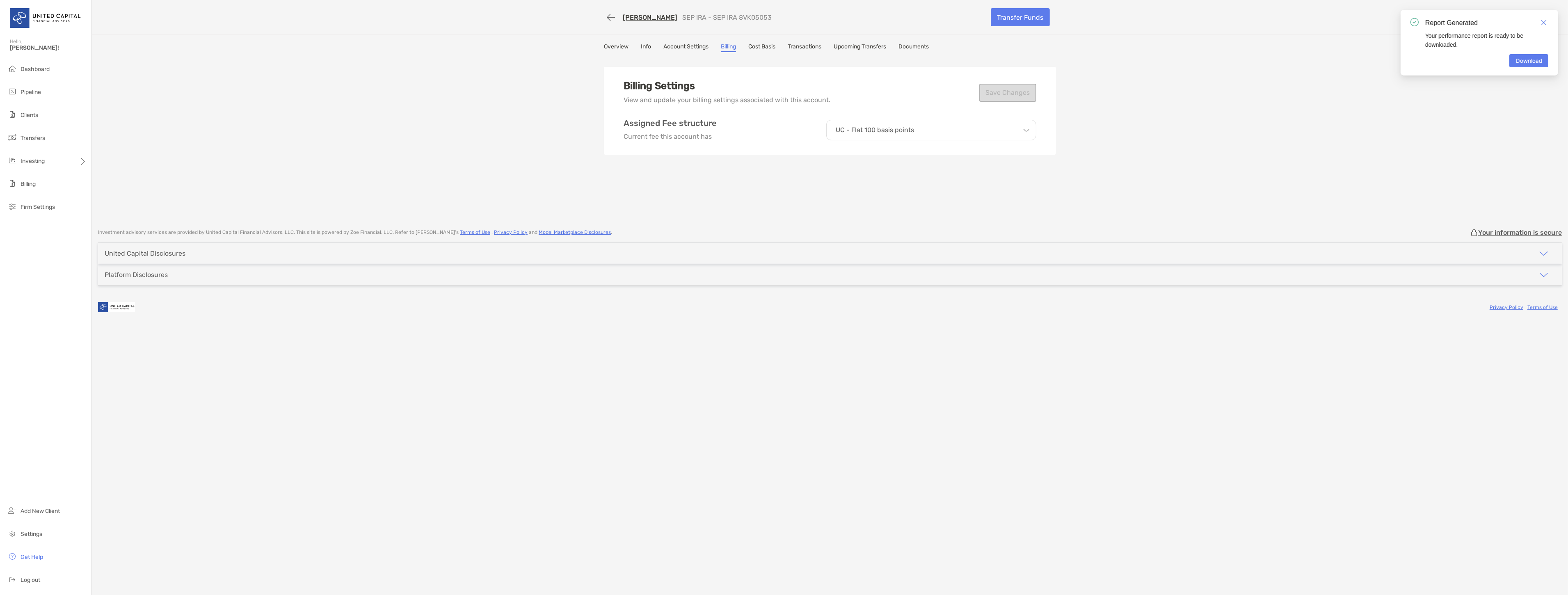
click at [698, 48] on link "Account Settings" at bounding box center [686, 48] width 45 height 9
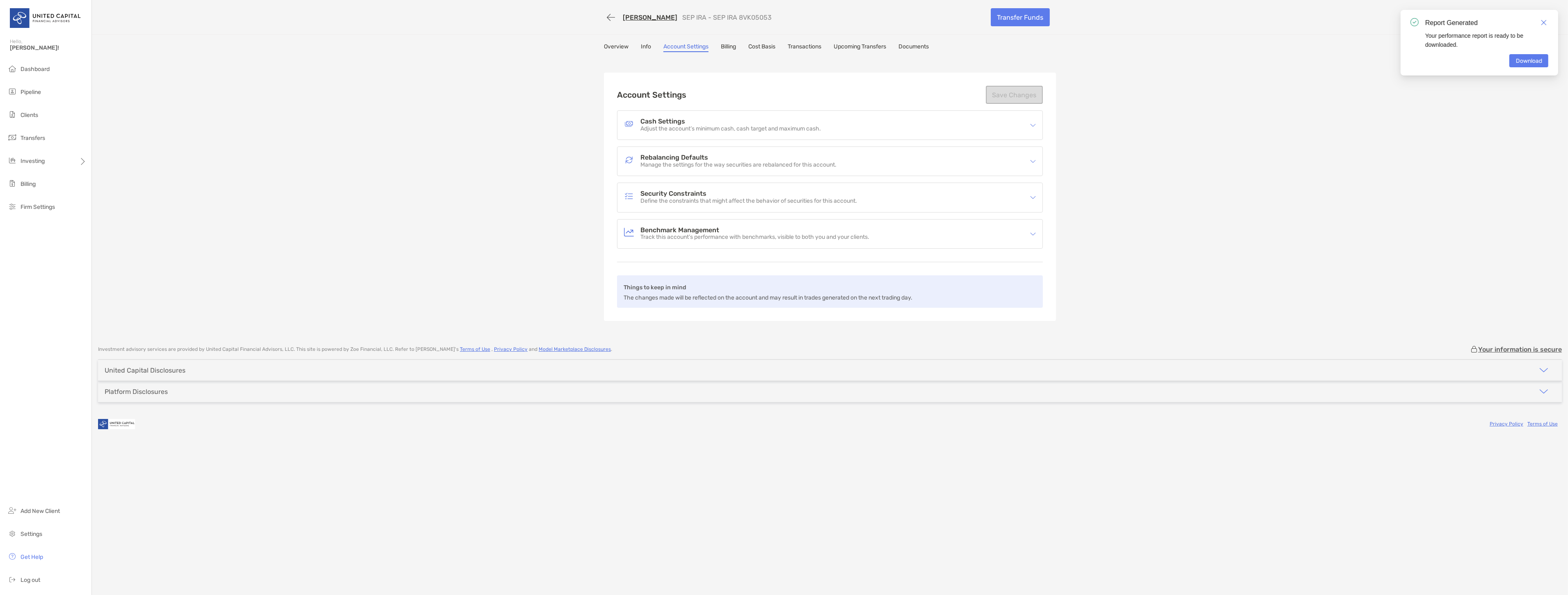
click at [645, 47] on link "Info" at bounding box center [646, 48] width 10 height 9
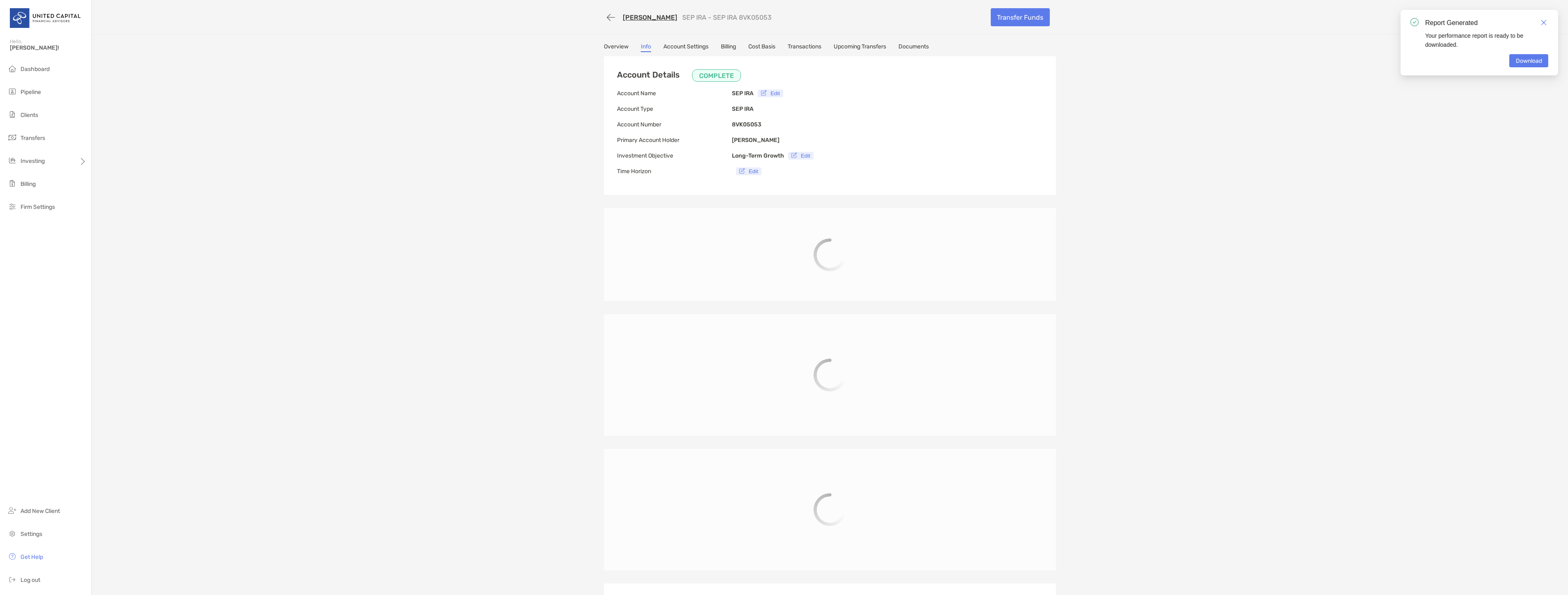
type input "**********"
